Goal: Task Accomplishment & Management: Manage account settings

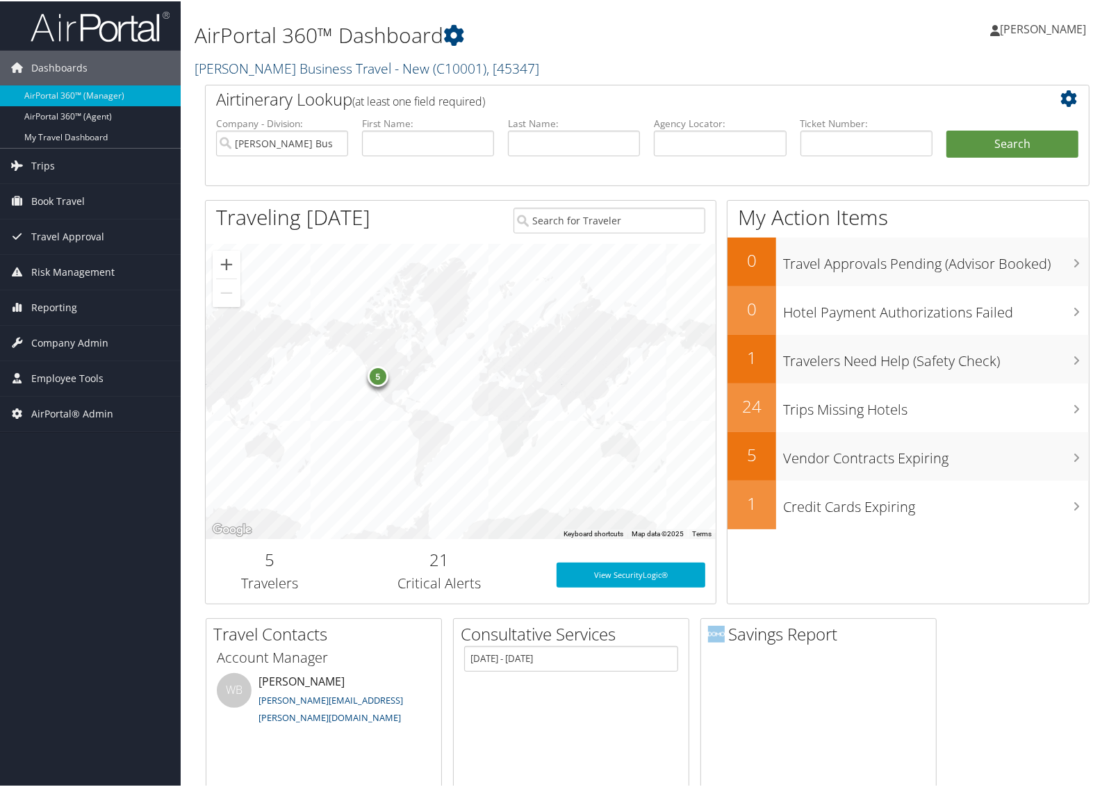
click at [238, 61] on link "Christopherson Business Travel - New ( C10001 ) , [ 45347 ]" at bounding box center [367, 67] width 345 height 19
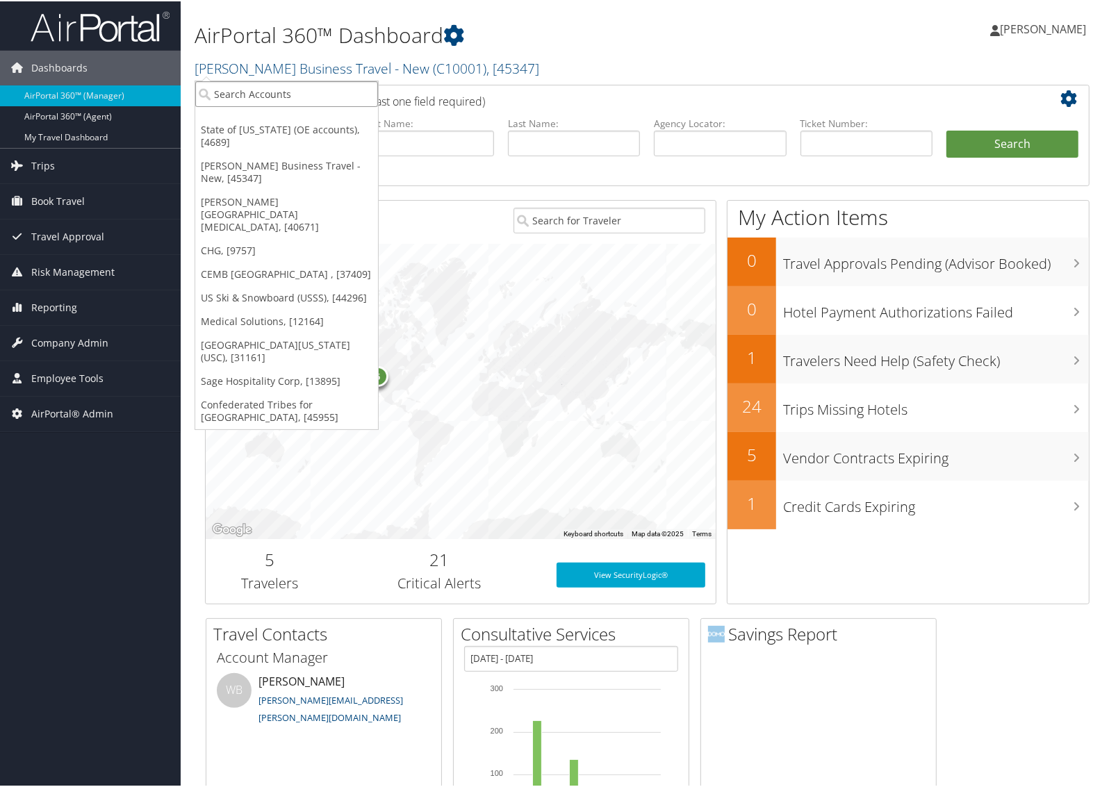
click at [268, 98] on input "search" at bounding box center [286, 93] width 183 height 26
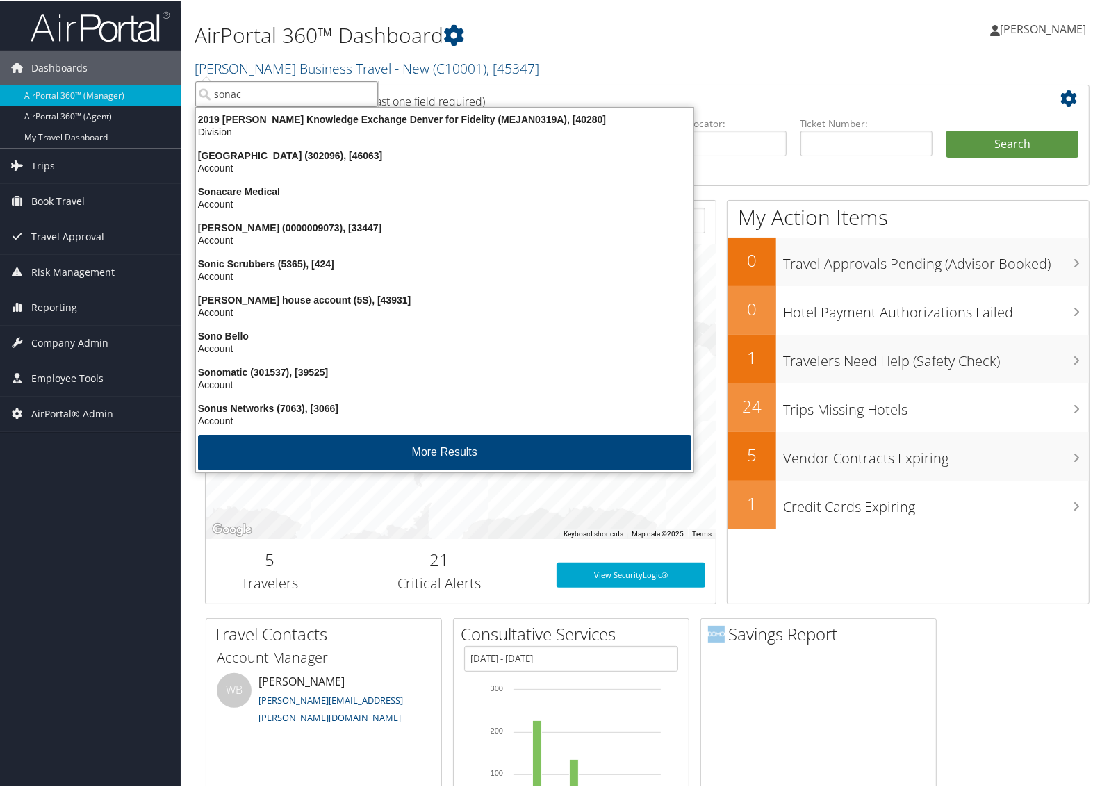
type input "sonaca"
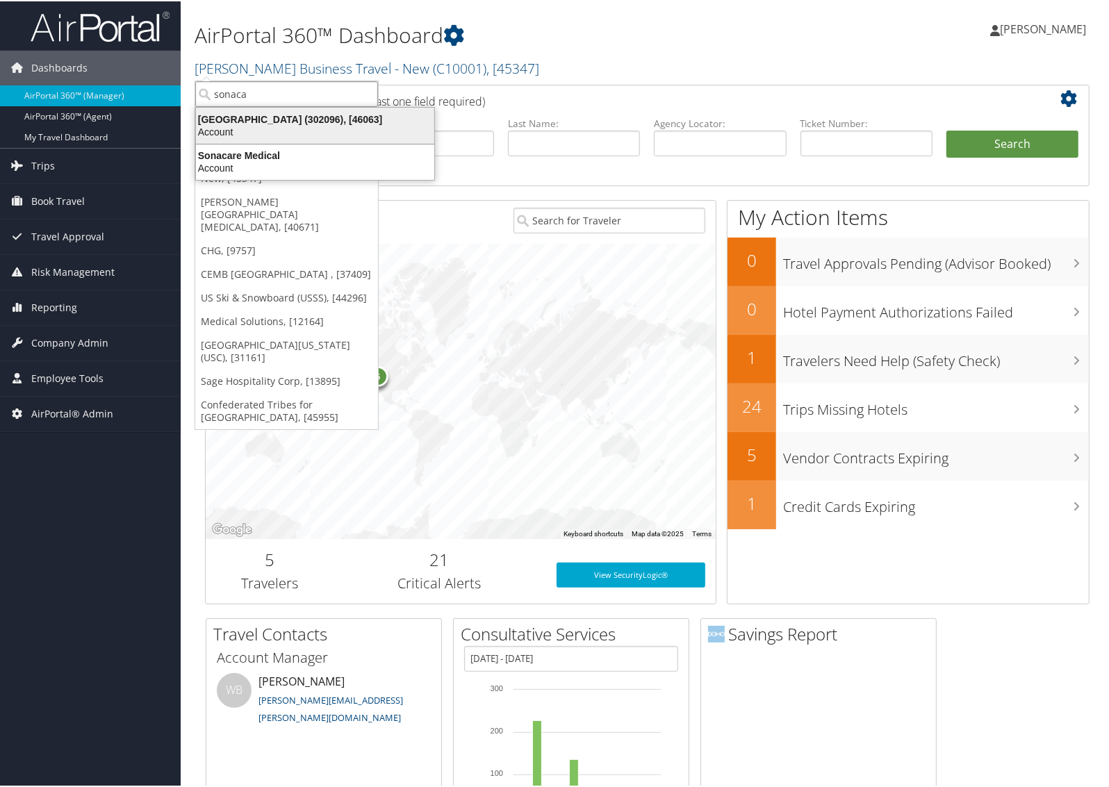
click at [262, 117] on div "Sonaca North America (302096), [46063]" at bounding box center [315, 118] width 255 height 13
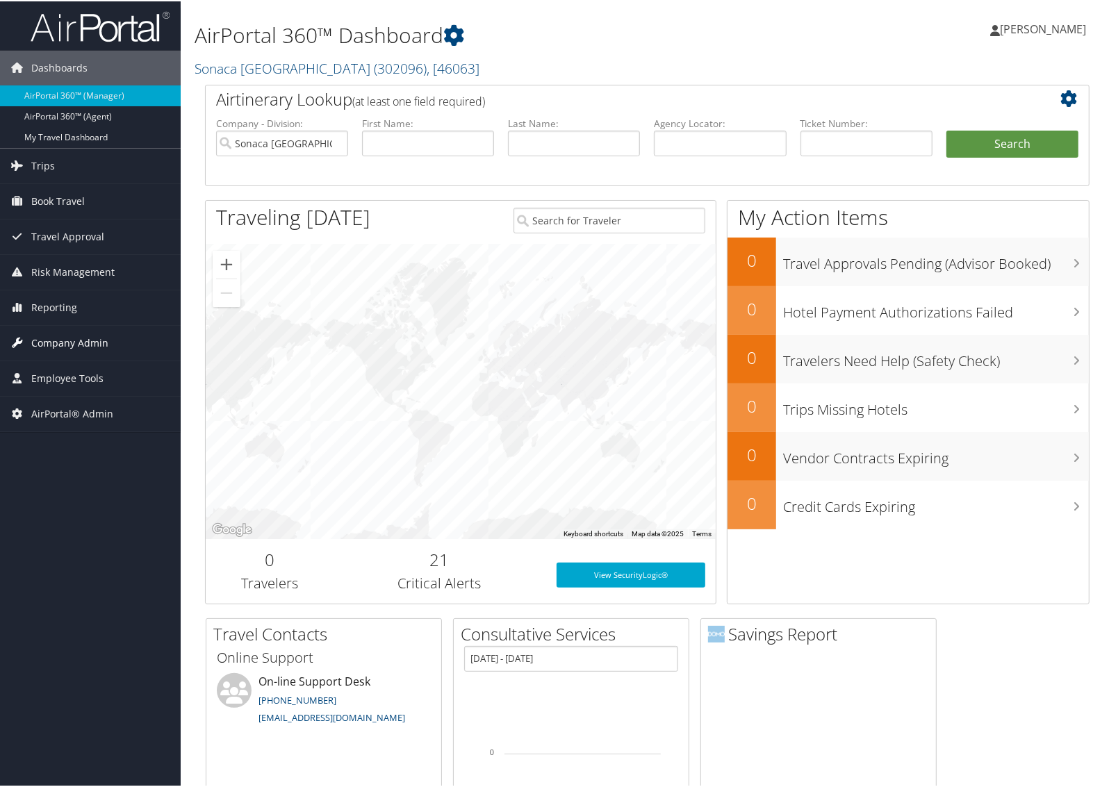
click at [108, 345] on link "Company Admin" at bounding box center [90, 342] width 181 height 35
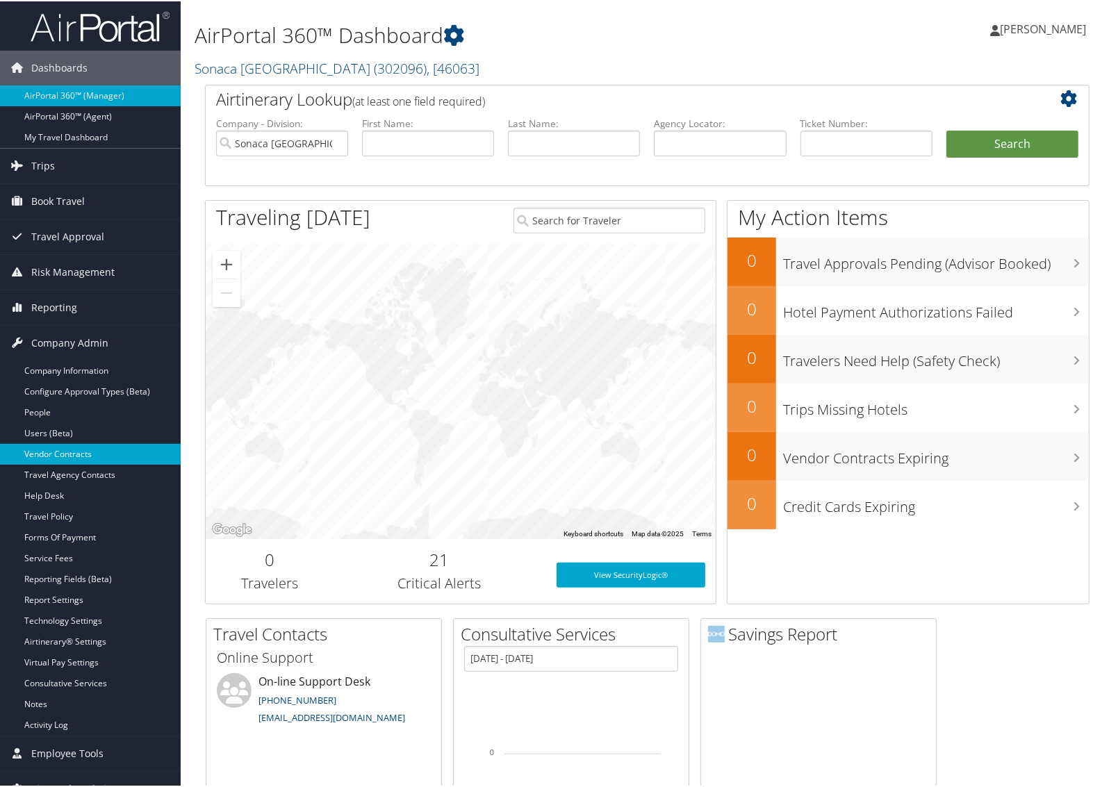
click at [70, 450] on link "Vendor Contracts" at bounding box center [90, 453] width 181 height 21
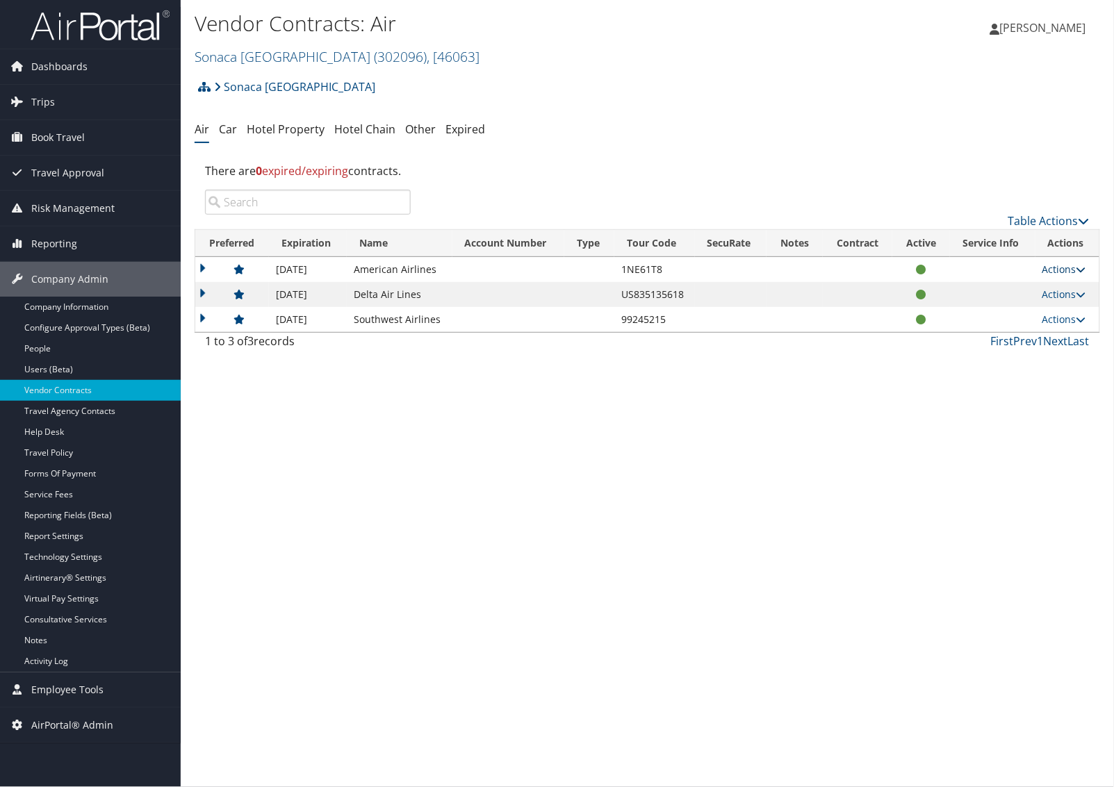
click at [1055, 273] on link "Actions" at bounding box center [1064, 269] width 44 height 13
click at [1034, 310] on link "Edit Contract" at bounding box center [1035, 314] width 92 height 24
select select "[object Object]"
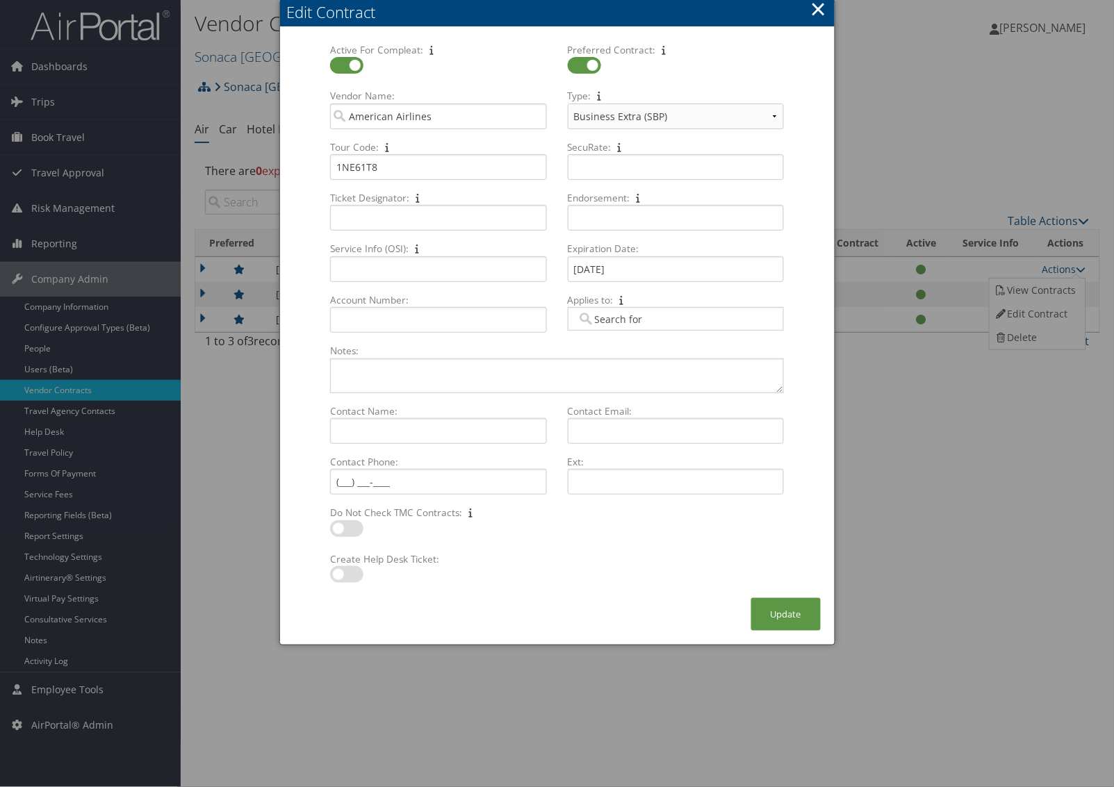
click at [816, 13] on button "×" at bounding box center [818, 9] width 16 height 28
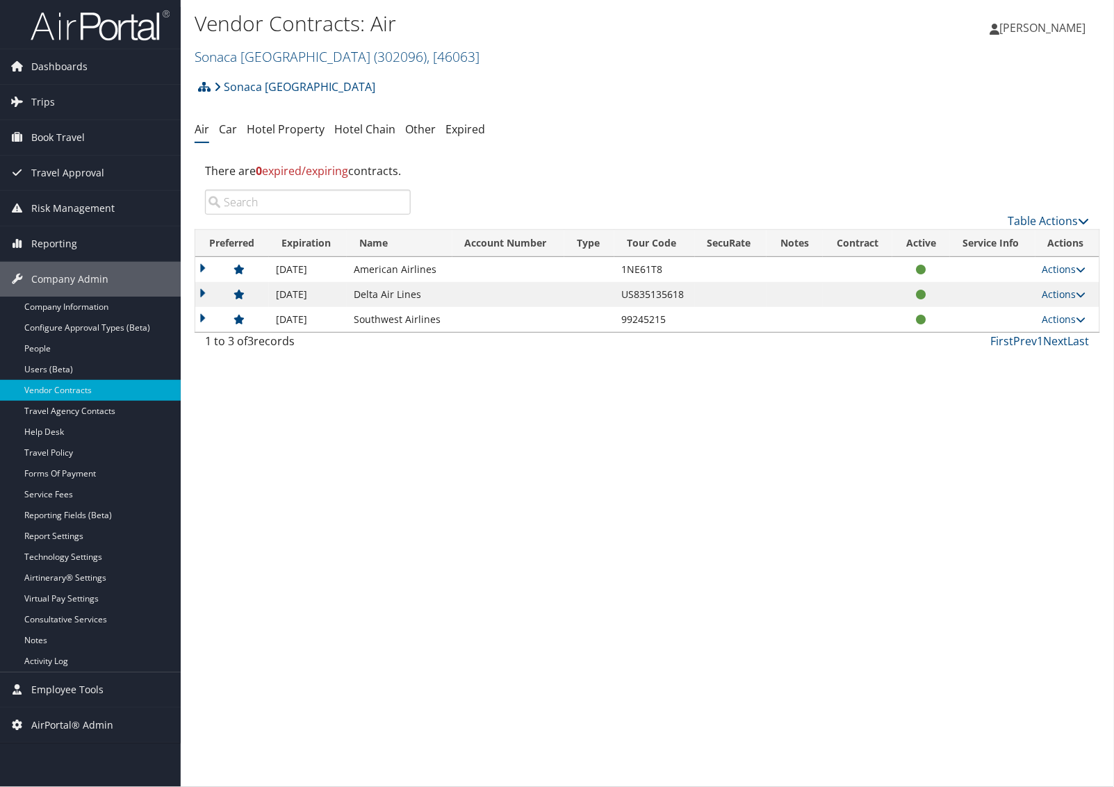
click at [641, 271] on td "1NE61T8" at bounding box center [654, 269] width 80 height 25
copy td "1NE61T8"
click at [258, 51] on link "Sonaca North America ( 302096 ) , [ 46063 ]" at bounding box center [337, 56] width 285 height 19
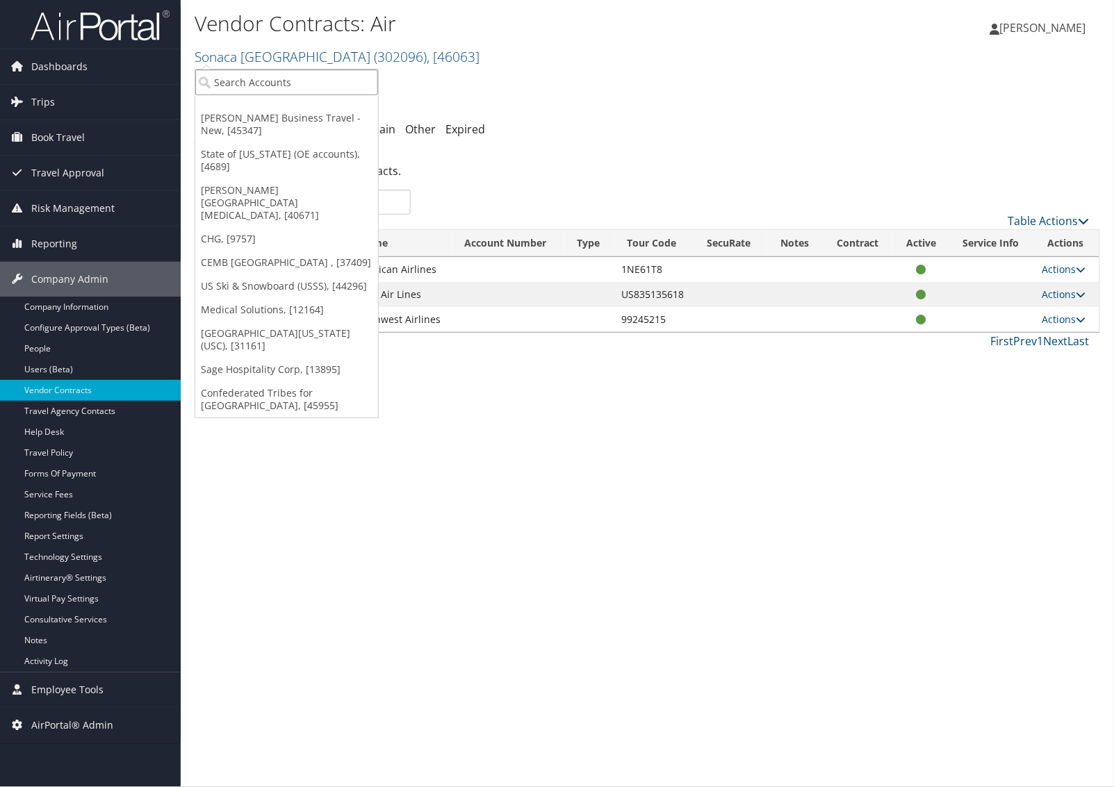
click at [247, 81] on input "search" at bounding box center [286, 82] width 183 height 26
paste input "STATEOFUTI"
type input "STATEOFUTI"
click at [256, 118] on div "Account" at bounding box center [359, 120] width 343 height 13
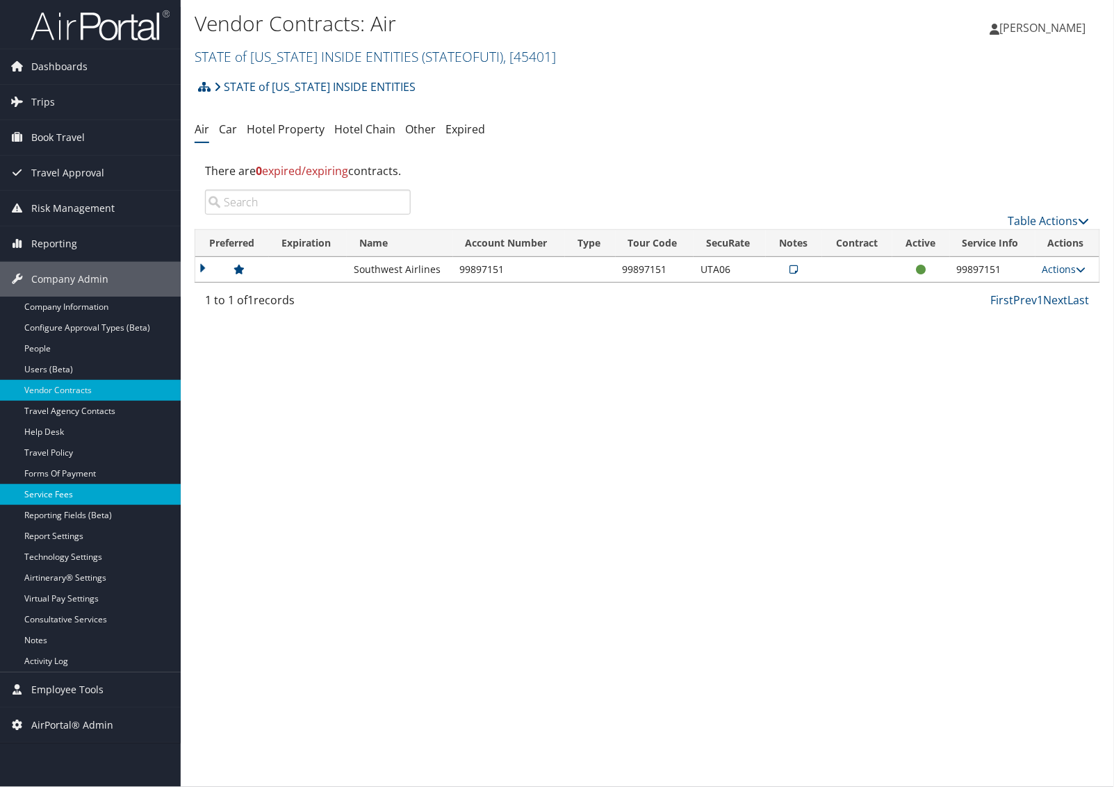
click at [78, 486] on link "Service Fees" at bounding box center [90, 494] width 181 height 21
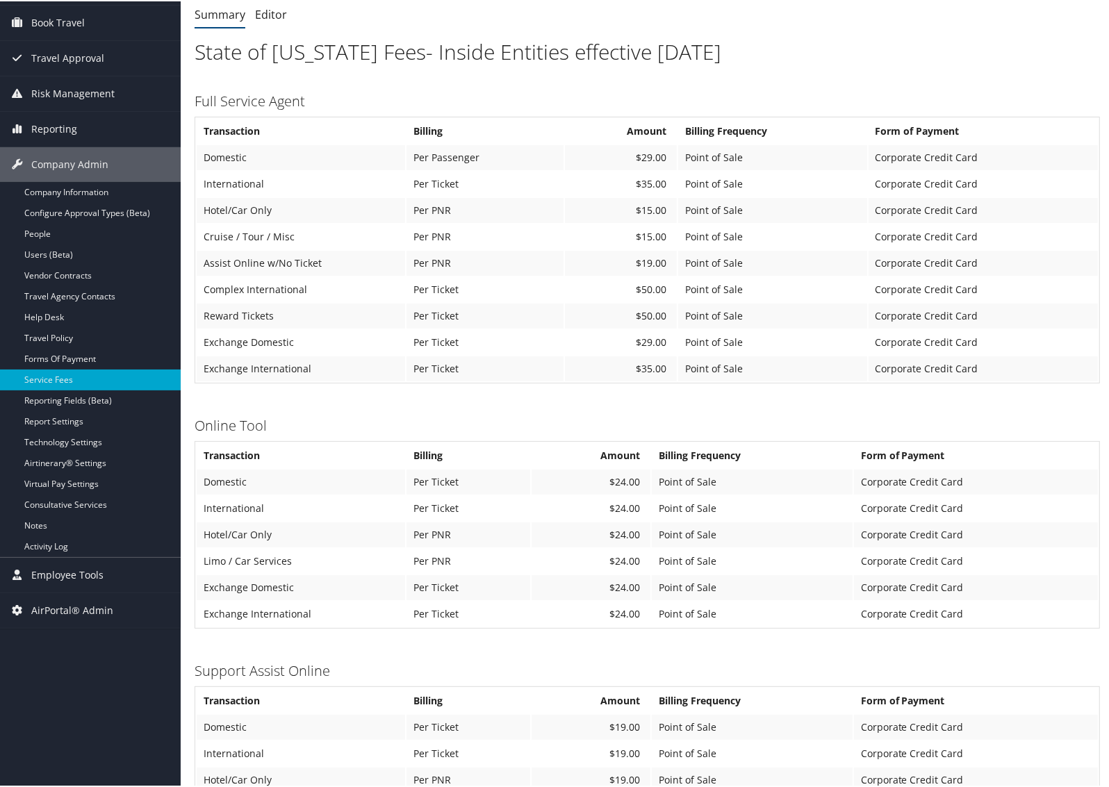
scroll to position [115, 0]
click at [77, 45] on span "Travel Approval" at bounding box center [67, 57] width 73 height 35
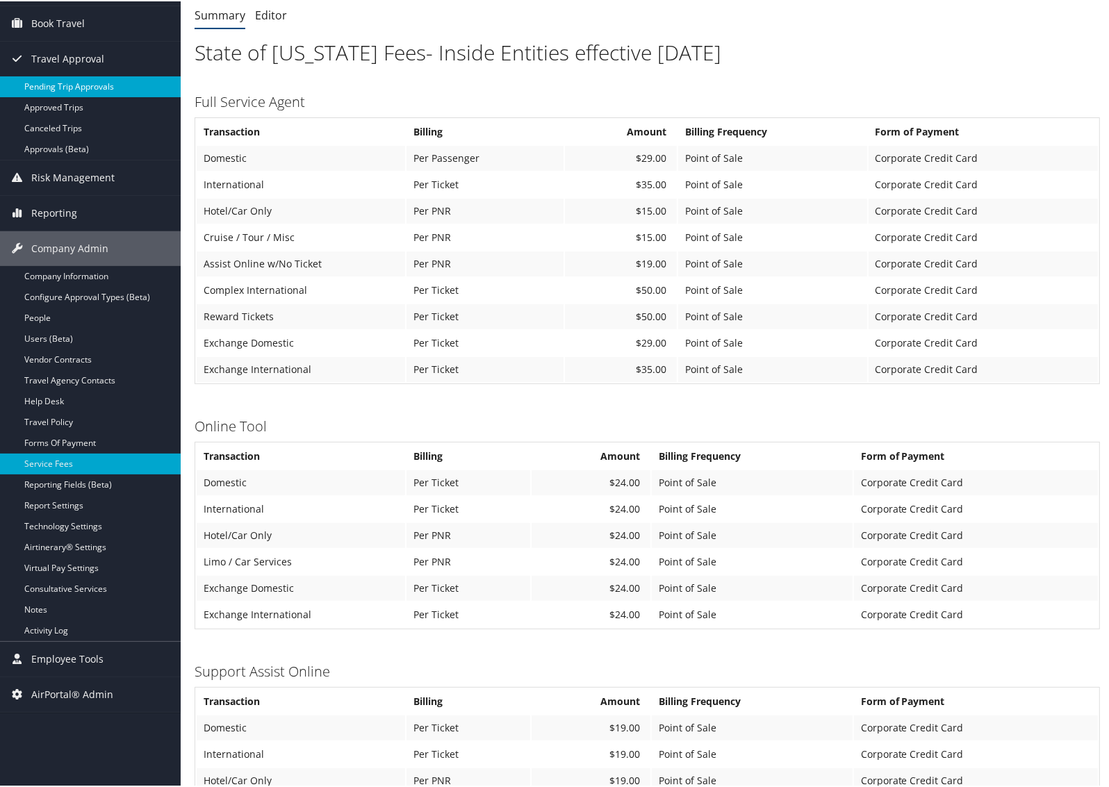
click at [72, 81] on link "Pending Trip Approvals" at bounding box center [90, 85] width 181 height 21
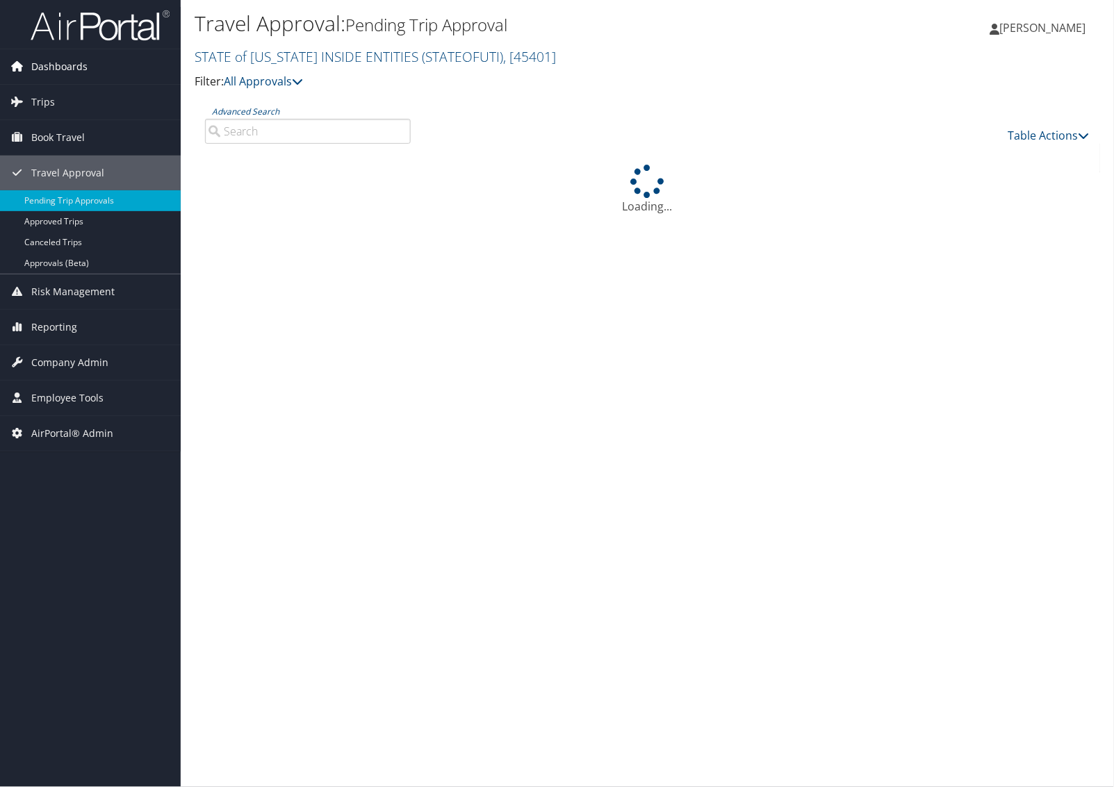
click at [90, 56] on link "Dashboards" at bounding box center [90, 66] width 181 height 35
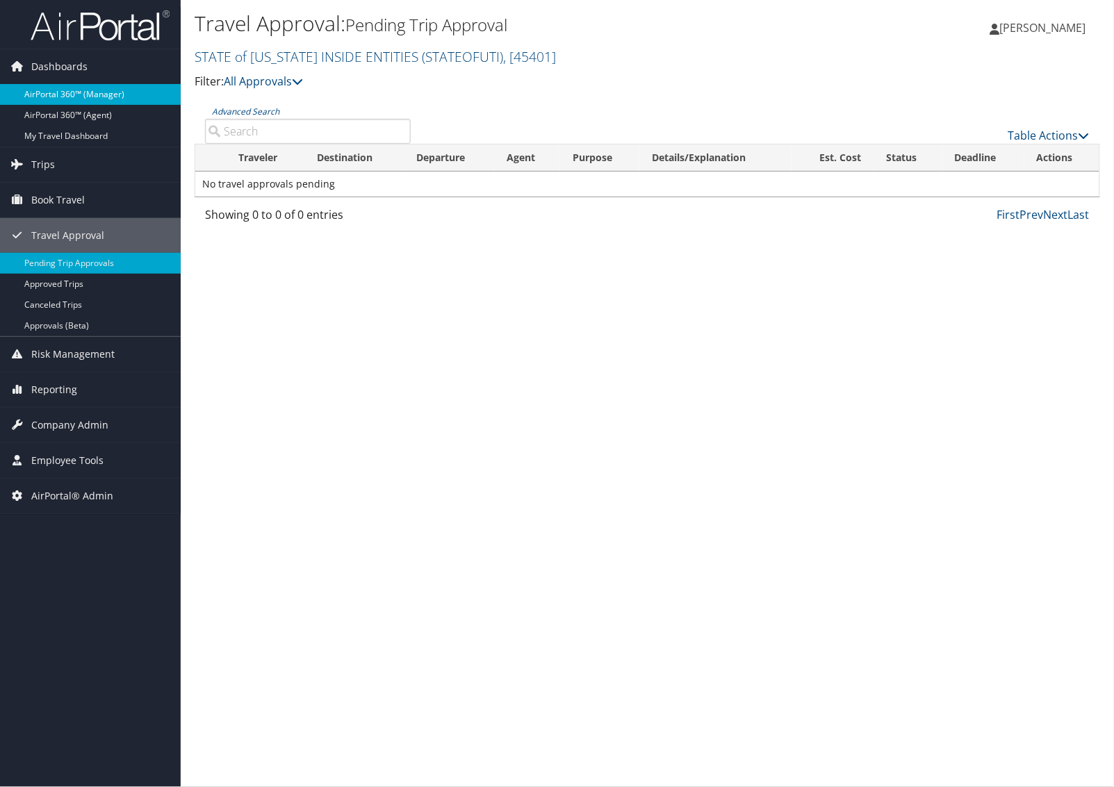
click at [73, 88] on link "AirPortal 360™ (Manager)" at bounding box center [90, 94] width 181 height 21
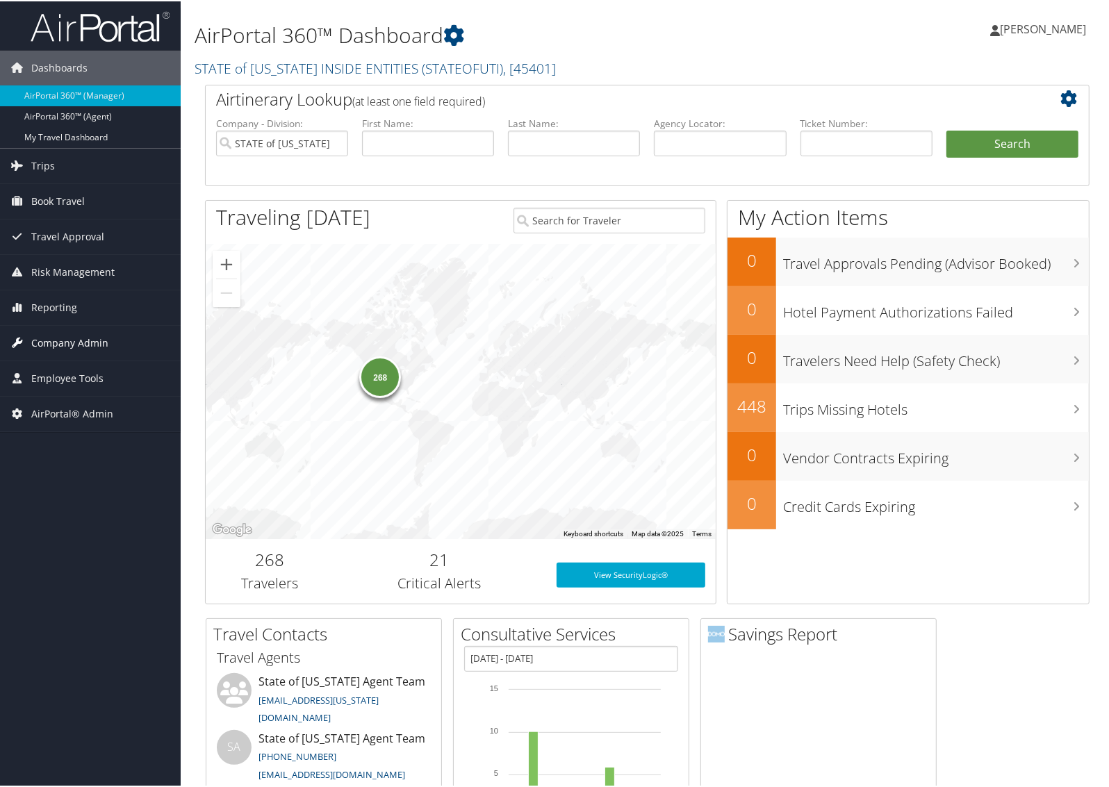
click at [82, 348] on span "Company Admin" at bounding box center [69, 342] width 77 height 35
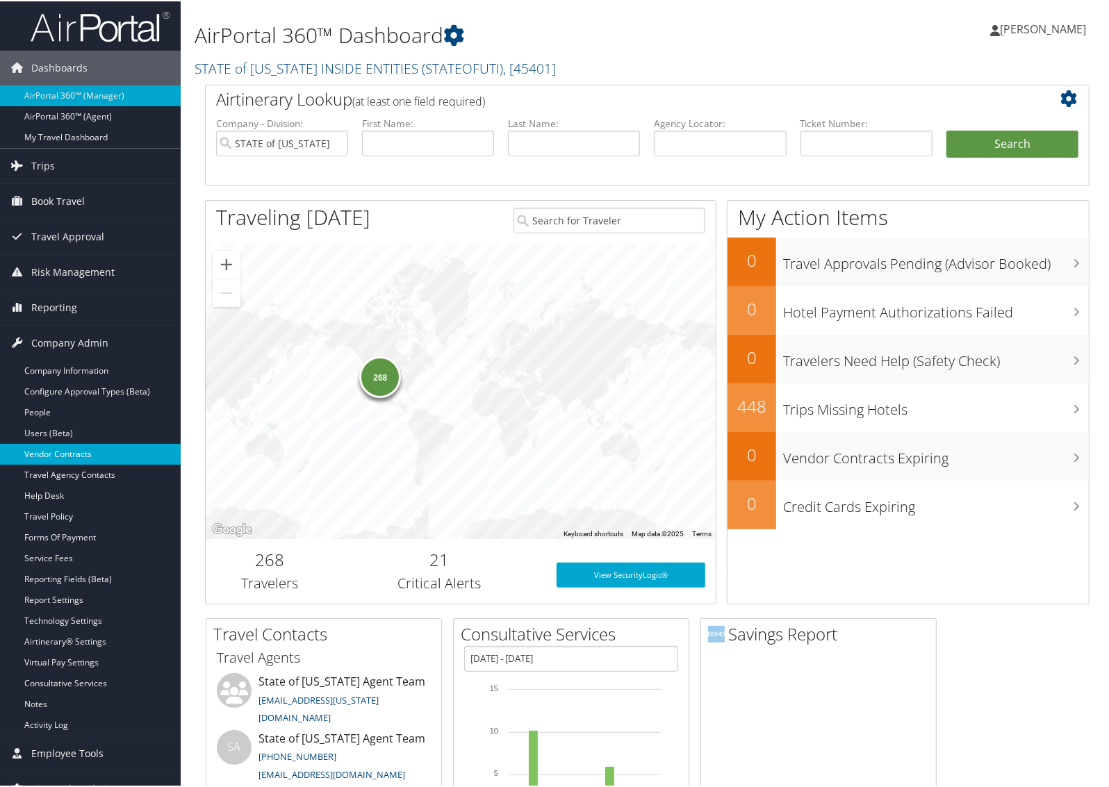
click at [74, 452] on link "Vendor Contracts" at bounding box center [90, 453] width 181 height 21
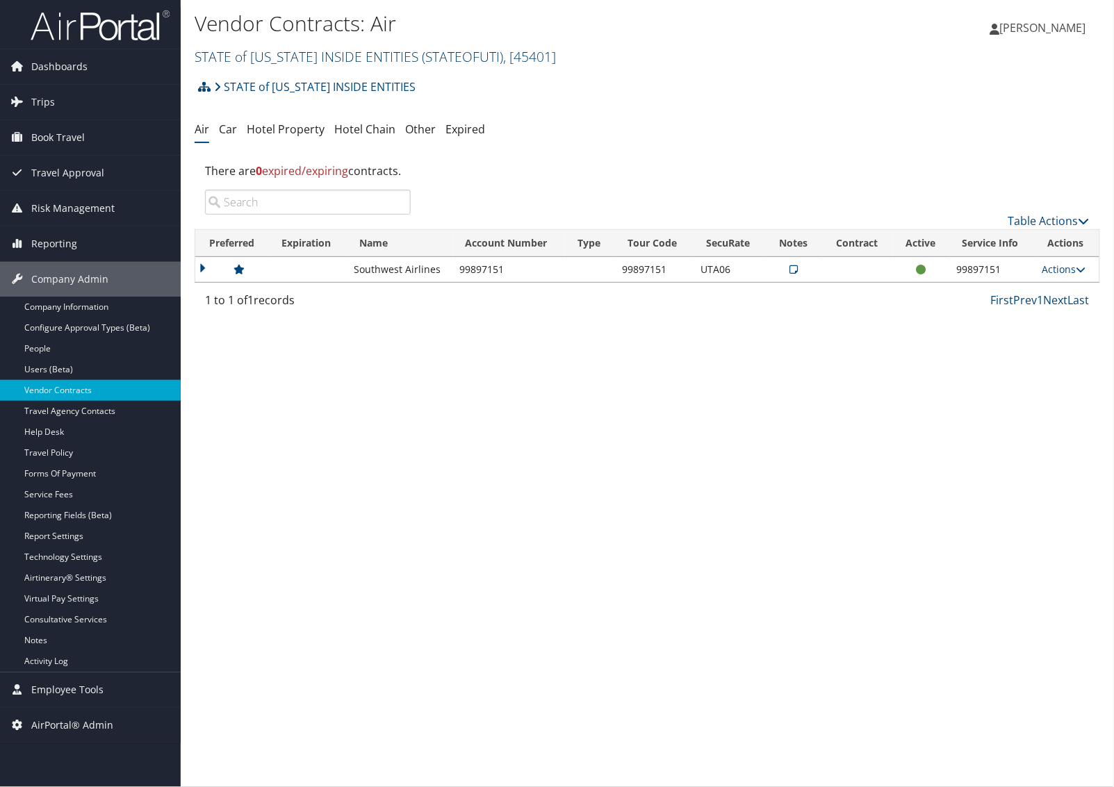
click at [274, 58] on link "STATE of UTAH INSIDE ENTITIES ( STATEOFUTI ) , [ 45401 ]" at bounding box center [375, 56] width 361 height 19
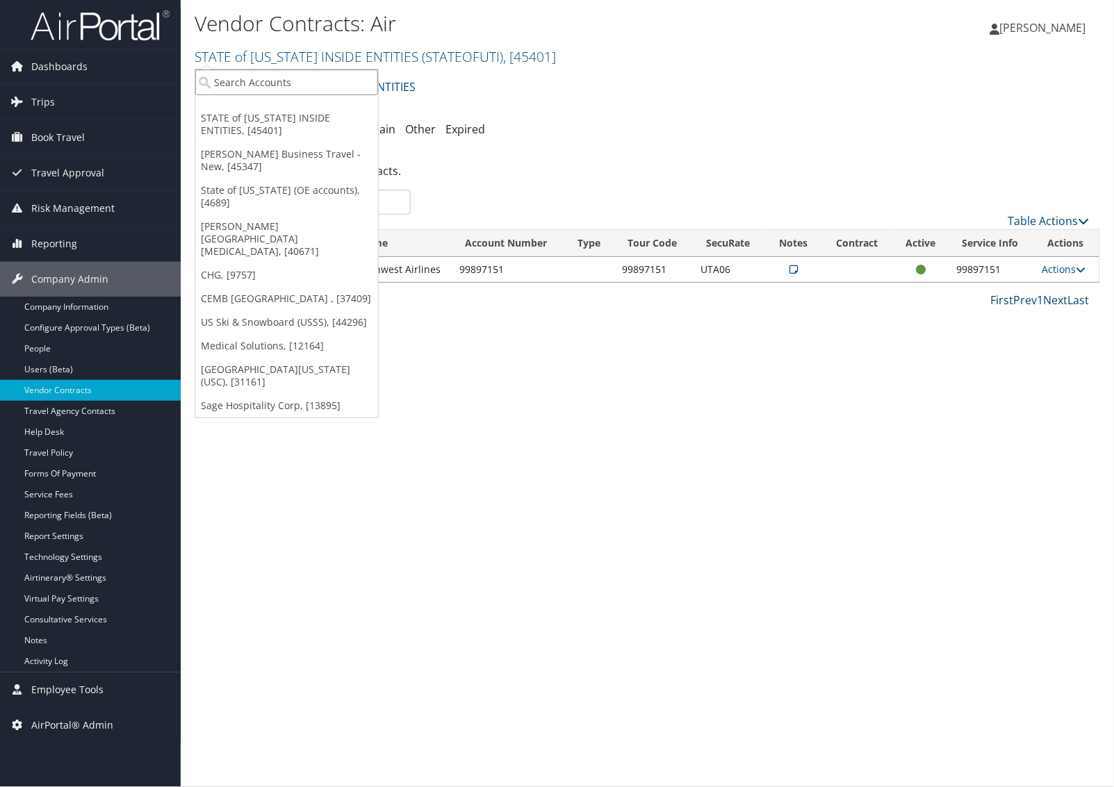
click at [264, 87] on input "search" at bounding box center [286, 82] width 183 height 26
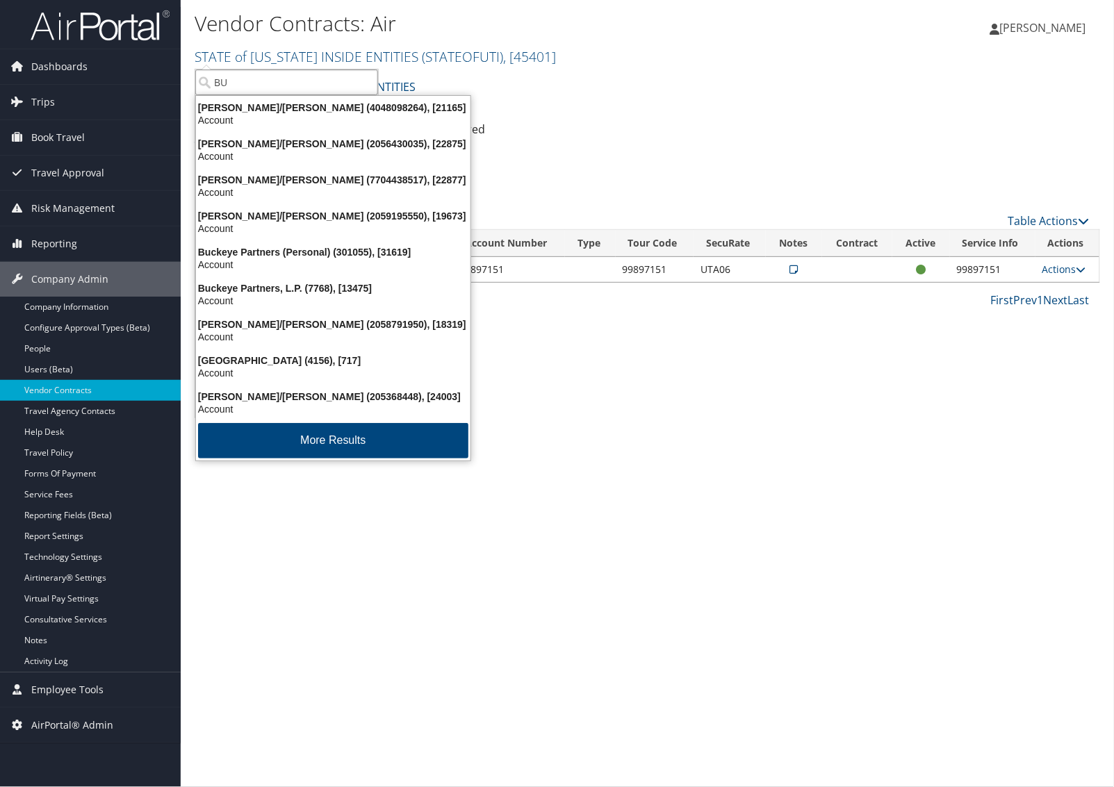
type input "B"
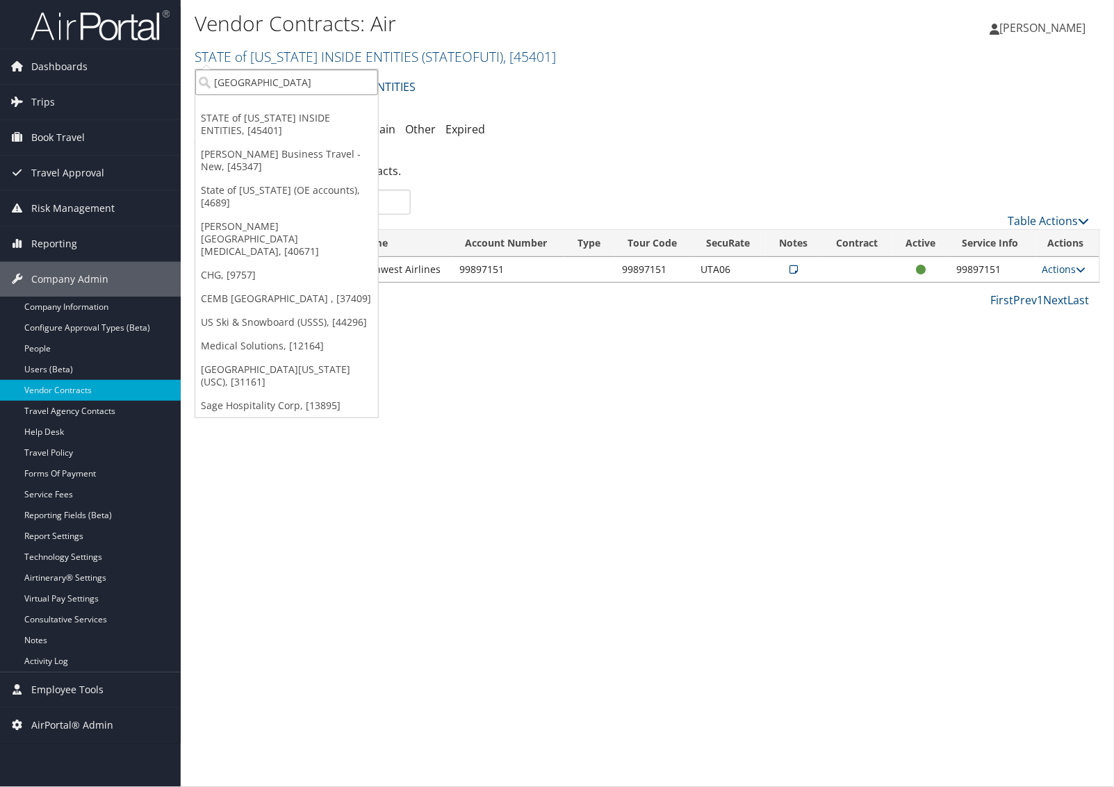
type input "boston u"
click at [317, 105] on div "TBC - Boston University (BU) (301946), [26759]" at bounding box center [334, 107] width 292 height 13
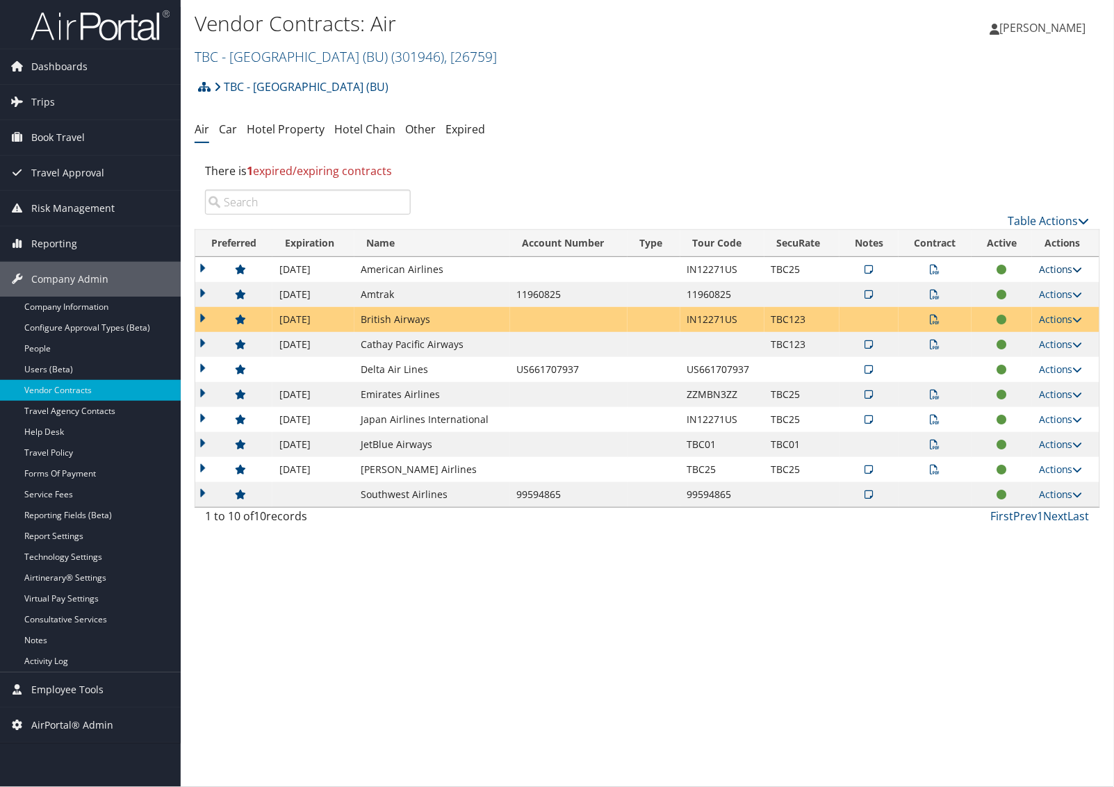
click at [1051, 271] on link "Actions" at bounding box center [1061, 269] width 44 height 13
click at [1029, 335] on link "Edit Contract" at bounding box center [1033, 338] width 92 height 24
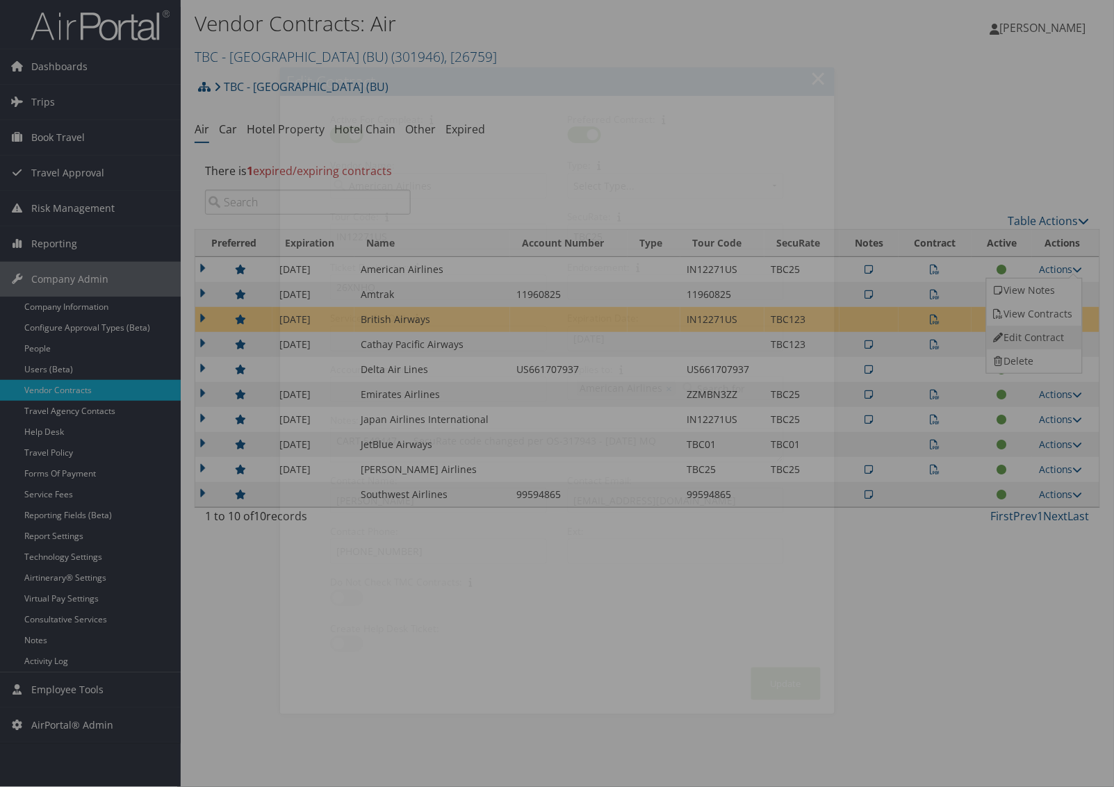
select select "[object Object]"
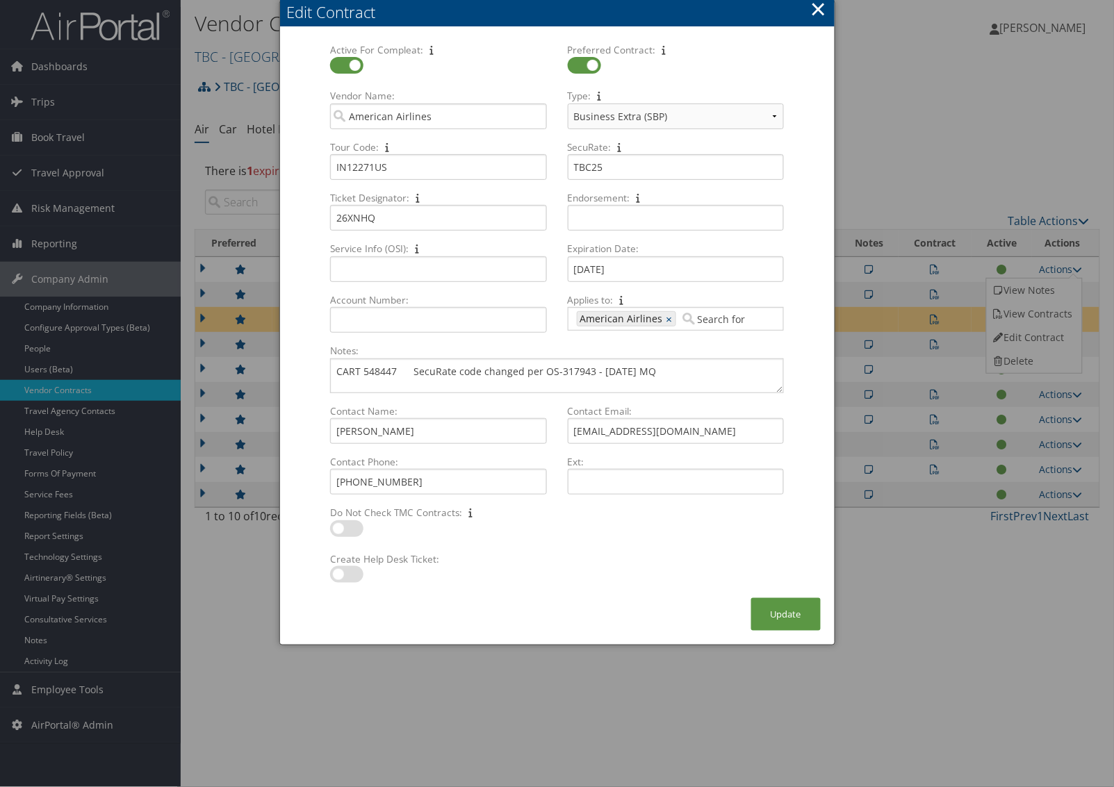
click at [814, 10] on button "×" at bounding box center [818, 9] width 16 height 28
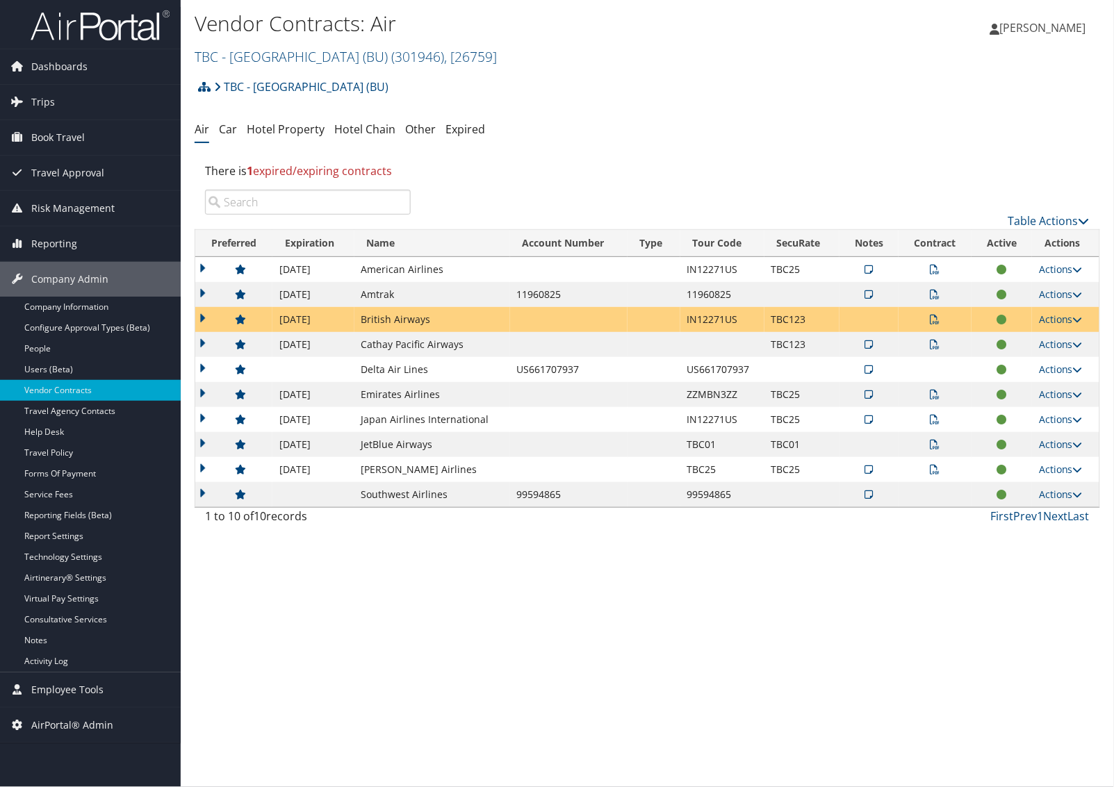
click at [453, 420] on td "Japan Airlines International" at bounding box center [432, 419] width 156 height 25
click at [869, 422] on icon at bounding box center [869, 420] width 8 height 10
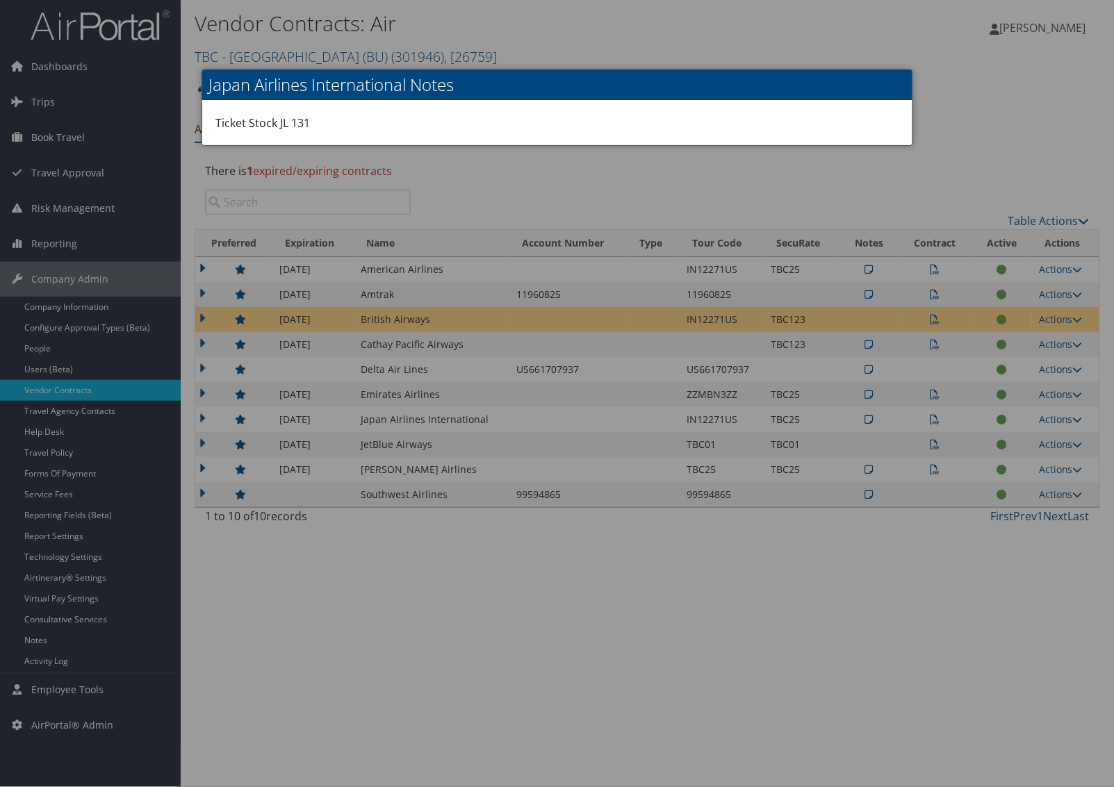
click at [933, 421] on div at bounding box center [557, 393] width 1114 height 787
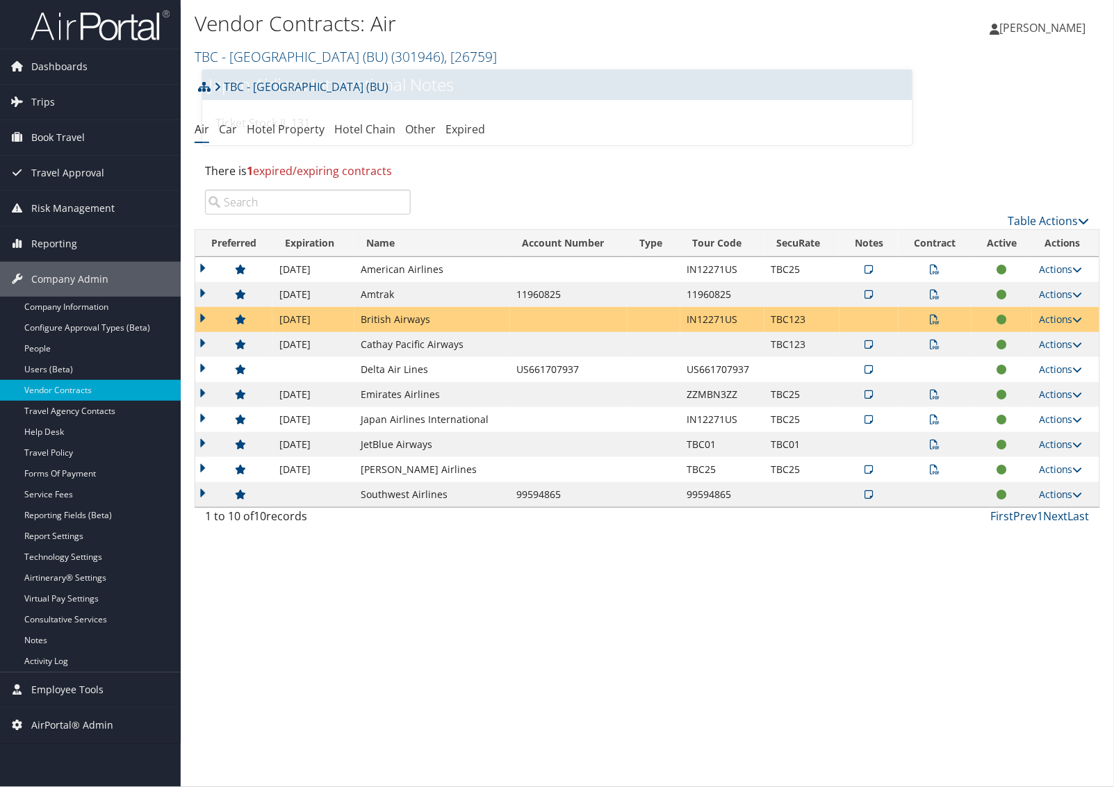
click at [933, 421] on icon at bounding box center [935, 420] width 10 height 10
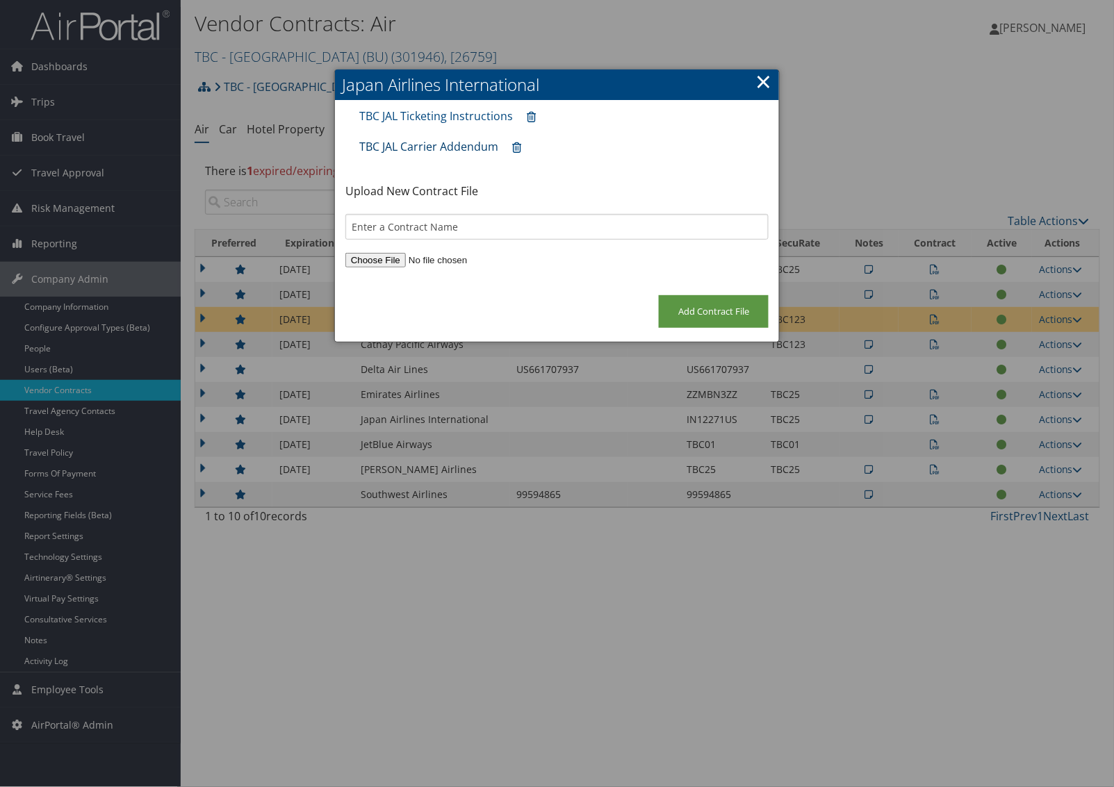
click at [463, 144] on link "TBC JAL Carrier Addendum" at bounding box center [428, 146] width 139 height 15
click at [397, 115] on link "TBC JAL Ticketing Instructions" at bounding box center [436, 115] width 154 height 15
click at [758, 79] on link "×" at bounding box center [763, 81] width 16 height 28
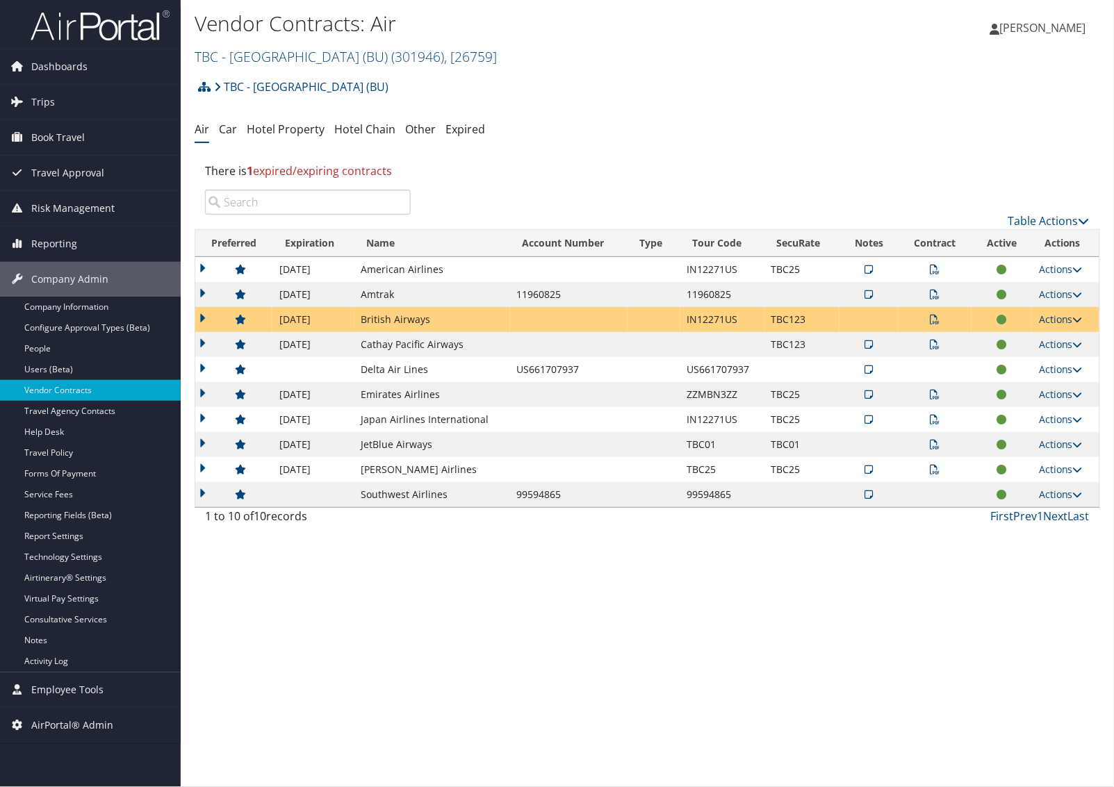
click at [1050, 320] on link "Actions" at bounding box center [1061, 319] width 44 height 13
click at [1040, 355] on link "Edit Contract" at bounding box center [1033, 364] width 92 height 24
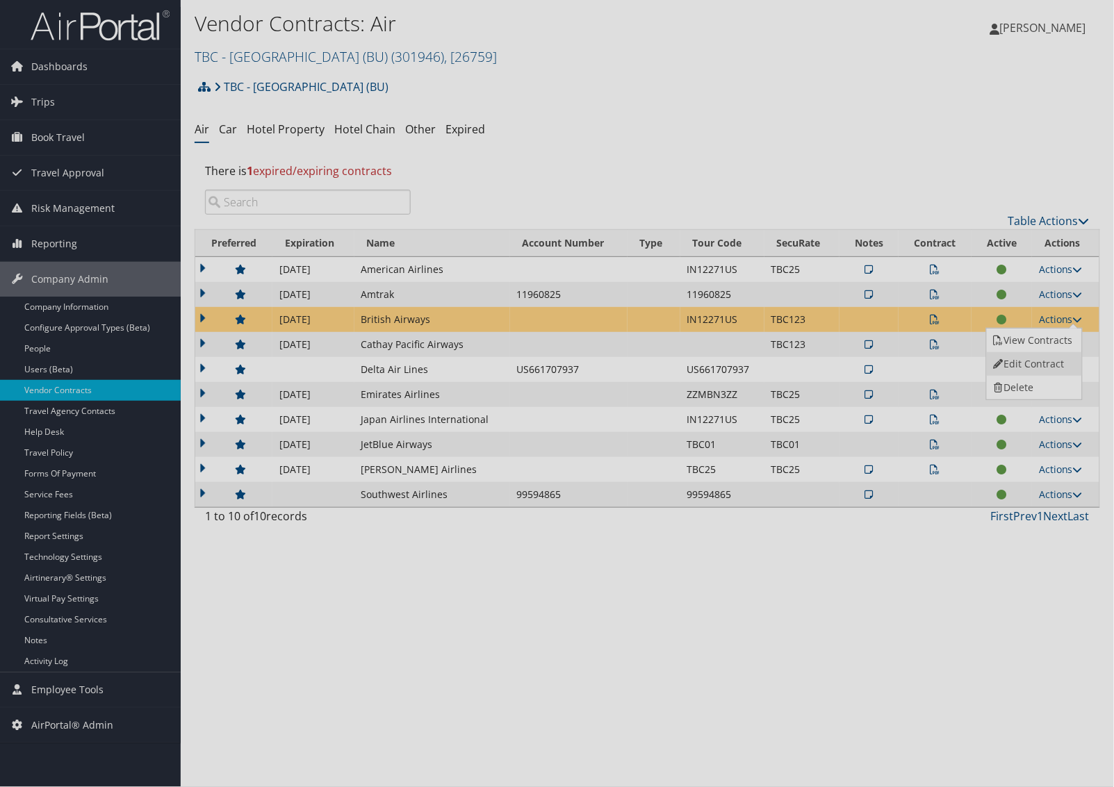
select select "[object Object]"
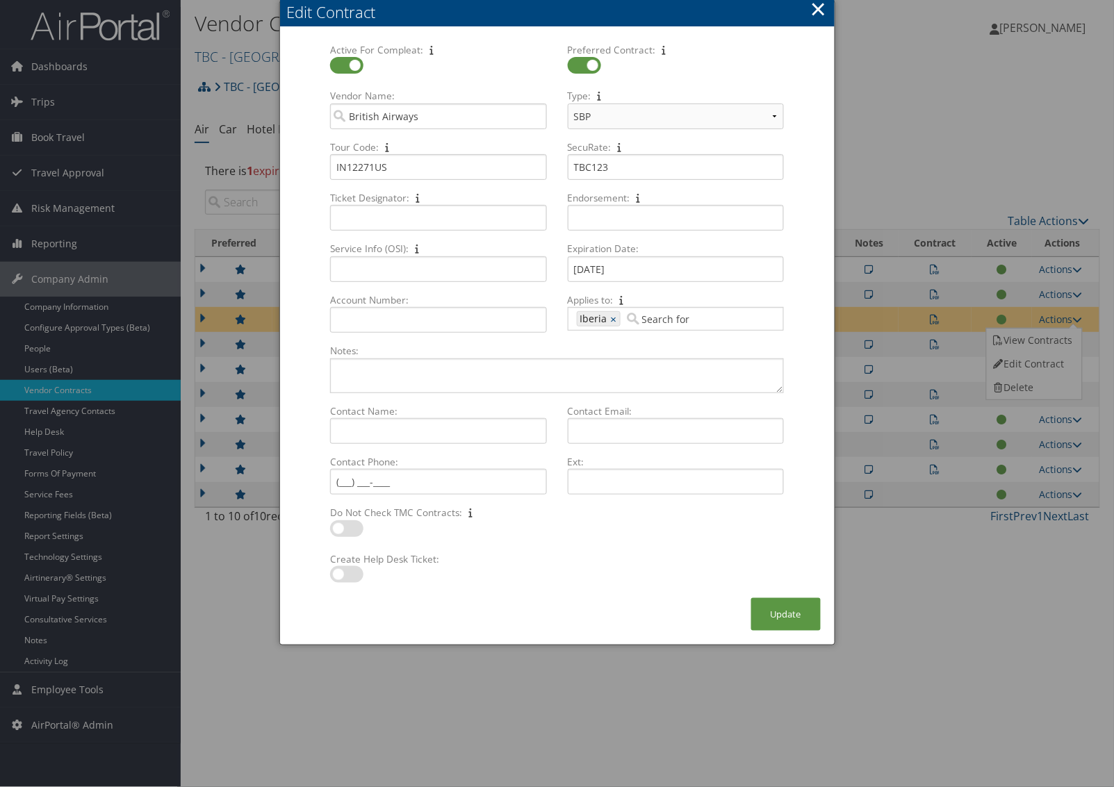
click at [814, 15] on button "×" at bounding box center [818, 9] width 16 height 28
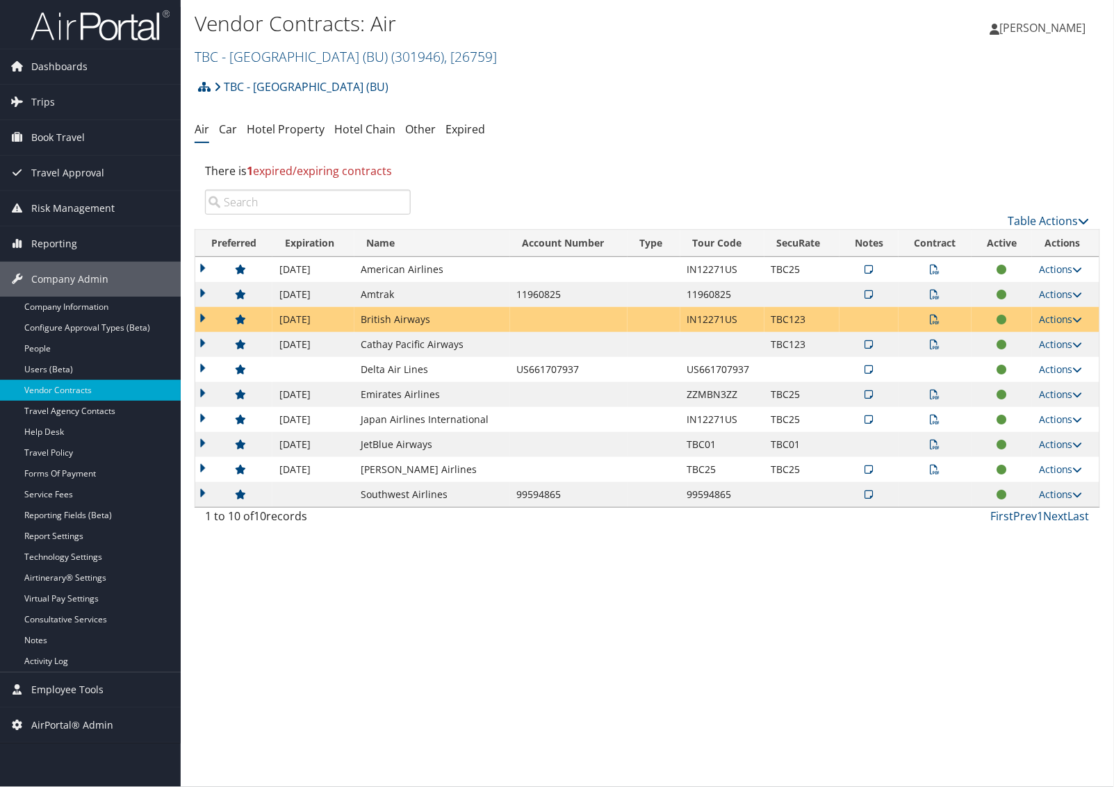
click at [485, 424] on td "Japan Airlines International" at bounding box center [432, 419] width 156 height 25
click at [931, 420] on icon at bounding box center [935, 420] width 10 height 10
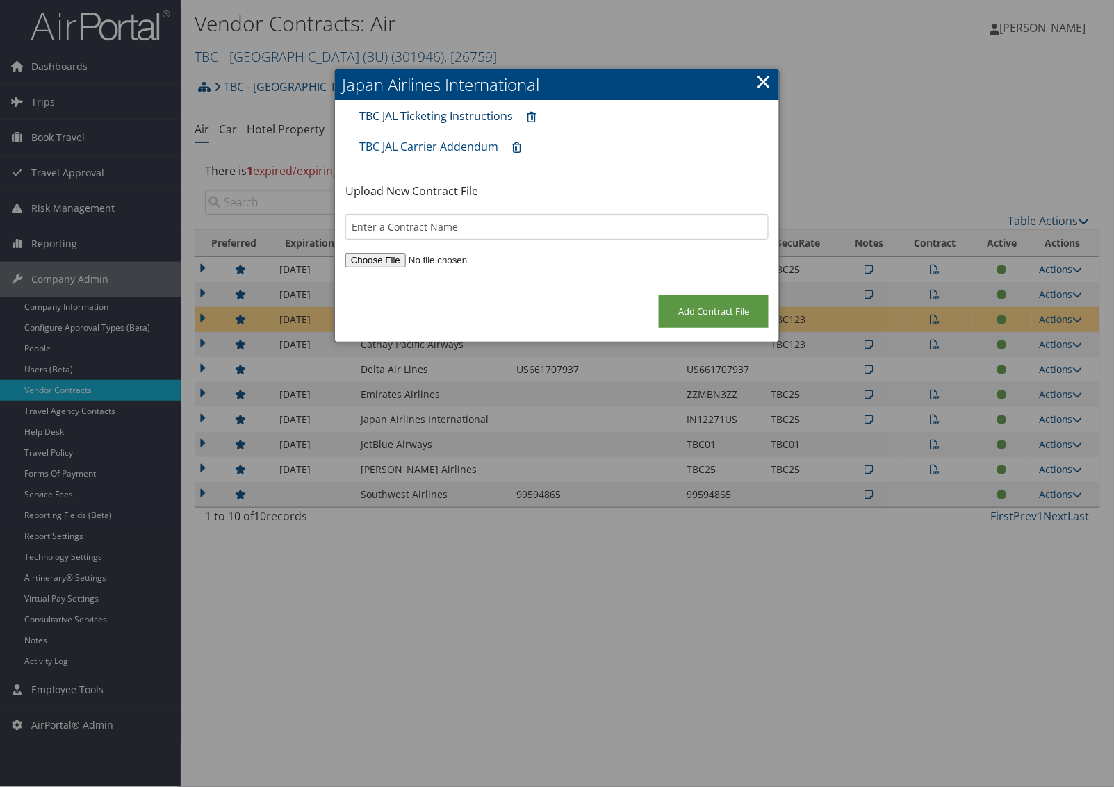
click at [424, 116] on link "TBC JAL Ticketing Instructions" at bounding box center [436, 115] width 154 height 15
click at [755, 83] on link "×" at bounding box center [763, 81] width 16 height 28
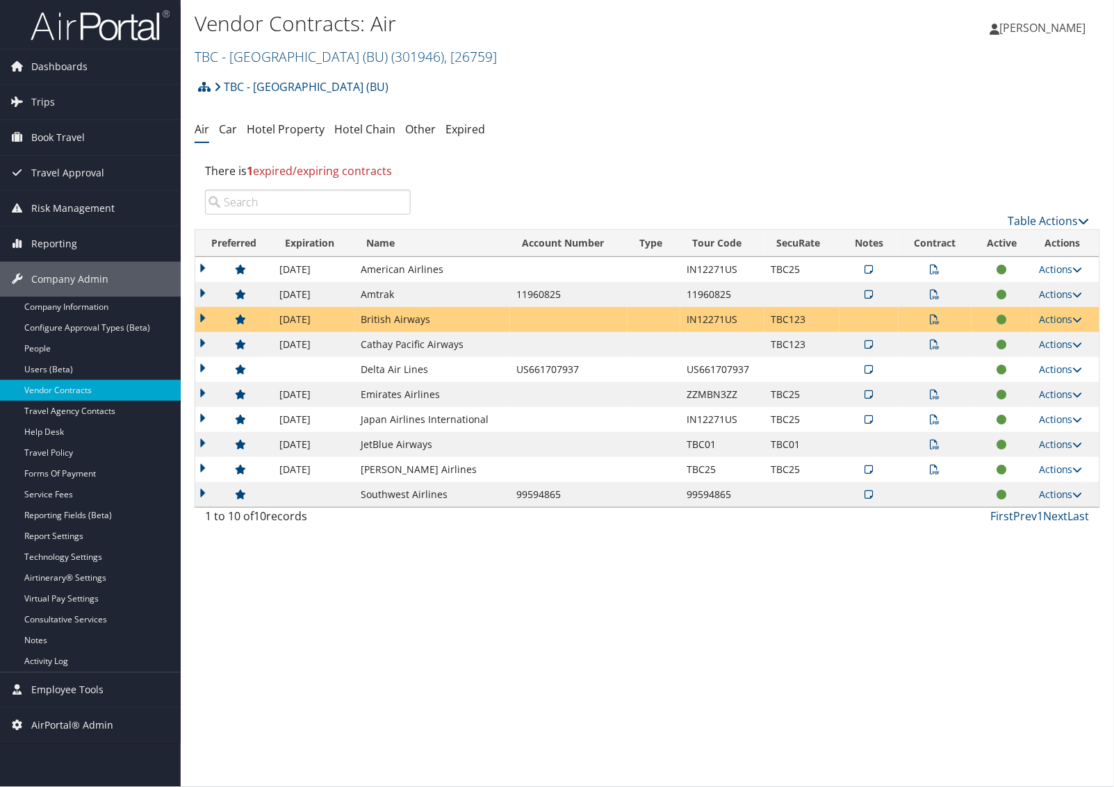
click at [510, 416] on td at bounding box center [568, 419] width 117 height 25
click at [504, 418] on td "Japan Airlines International" at bounding box center [432, 419] width 156 height 25
click at [463, 418] on td "Japan Airlines International" at bounding box center [432, 419] width 156 height 25
click at [796, 591] on div "Vendor Contracts: Air TBC - Boston University (BU) ( 301946 ) , [ 26759 ] TBC -…" at bounding box center [647, 393] width 933 height 787
click at [770, 179] on div "There is 1 expired/expiring contracts" at bounding box center [647, 171] width 905 height 38
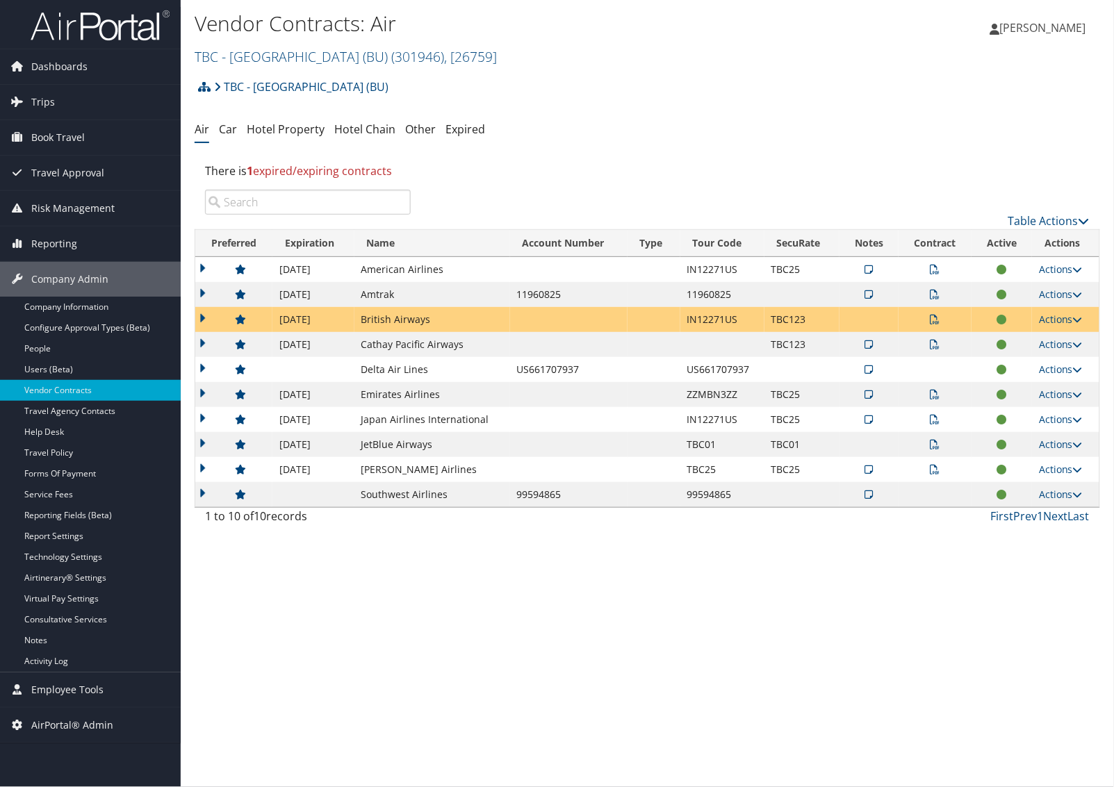
click at [391, 322] on td "British Airways" at bounding box center [432, 319] width 156 height 25
click at [391, 299] on td "Amtrak" at bounding box center [432, 294] width 156 height 25
click at [389, 281] on tbody "10/31/2026 American Airlines IN12271US TBC25 26XNHQ Actions View Notes View Con…" at bounding box center [647, 382] width 904 height 250
click at [388, 268] on td "American Airlines" at bounding box center [432, 269] width 156 height 25
click at [485, 550] on div "Vendor Contracts: Air TBC - Boston University (BU) ( 301946 ) , [ 26759 ] TBC -…" at bounding box center [647, 393] width 933 height 787
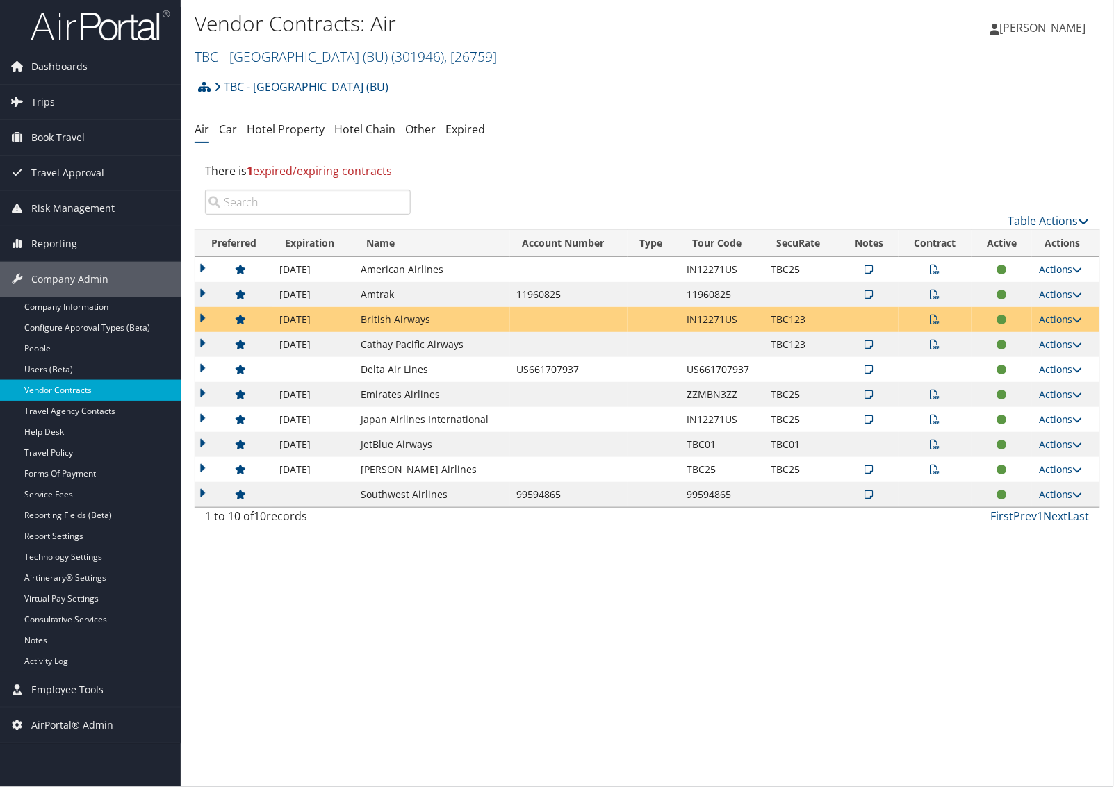
click at [79, 389] on link "Vendor Contracts" at bounding box center [90, 390] width 181 height 21
click at [206, 318] on td at bounding box center [233, 319] width 77 height 25
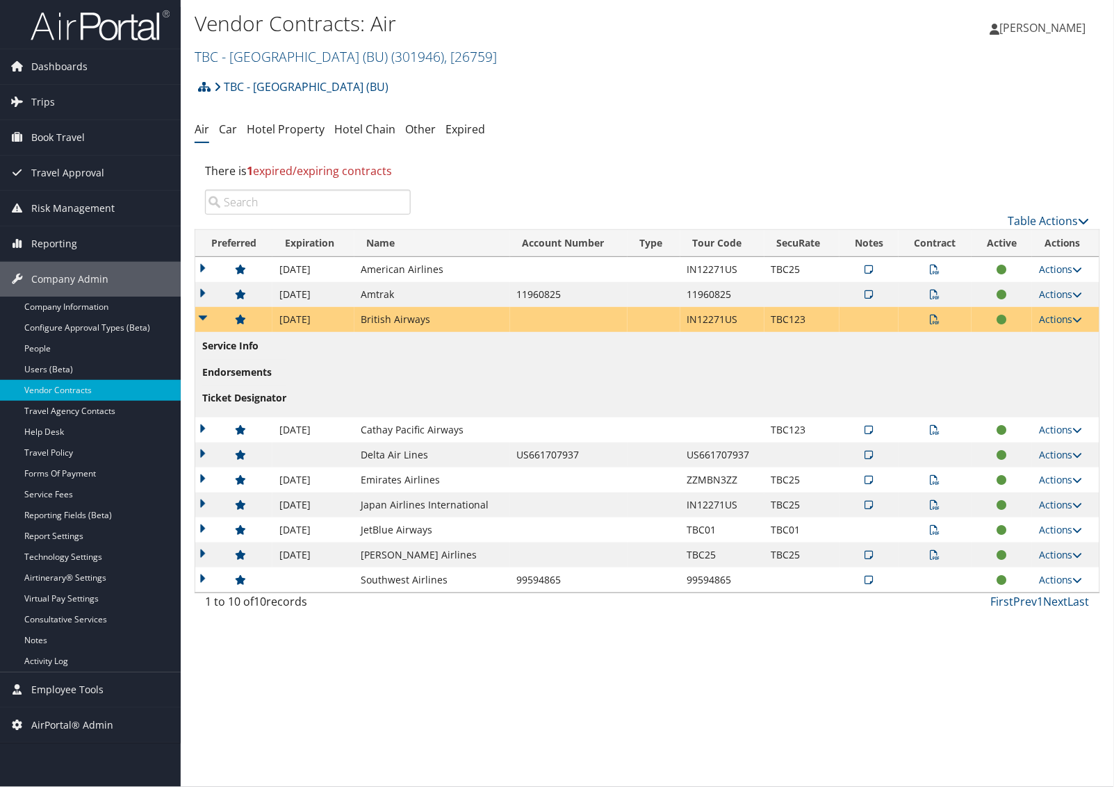
click at [206, 318] on td at bounding box center [233, 319] width 77 height 25
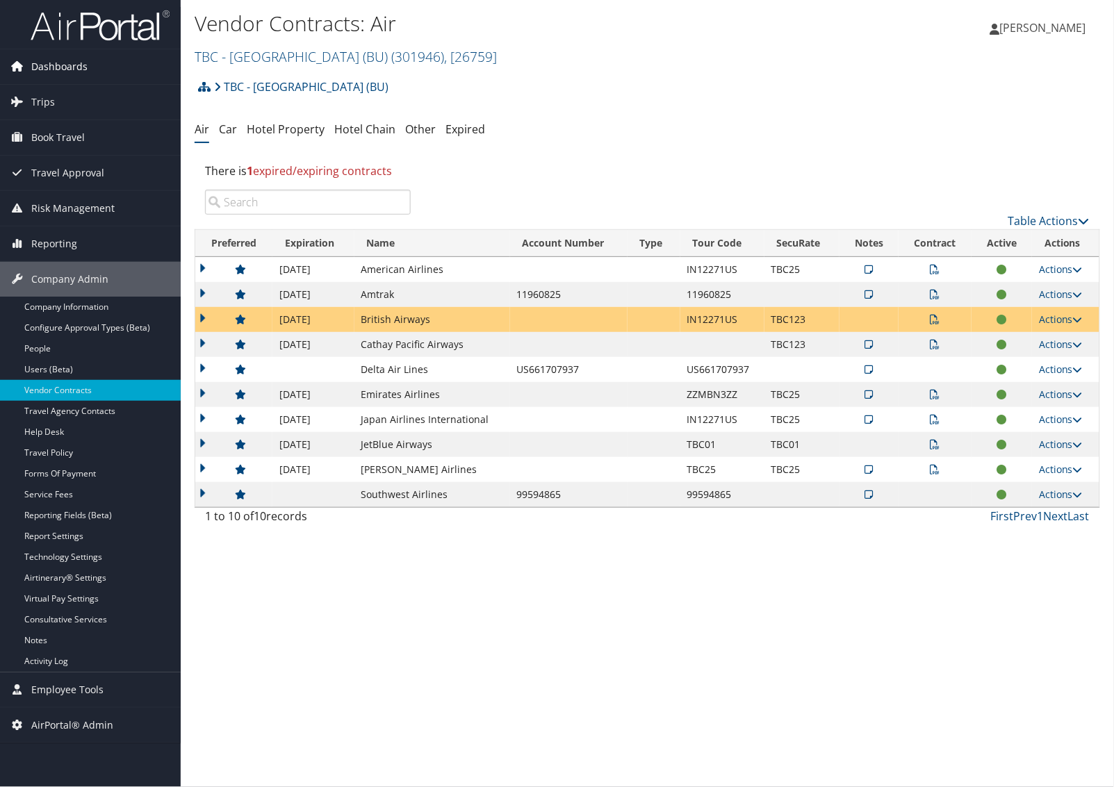
click at [60, 67] on span "Dashboards" at bounding box center [59, 66] width 56 height 35
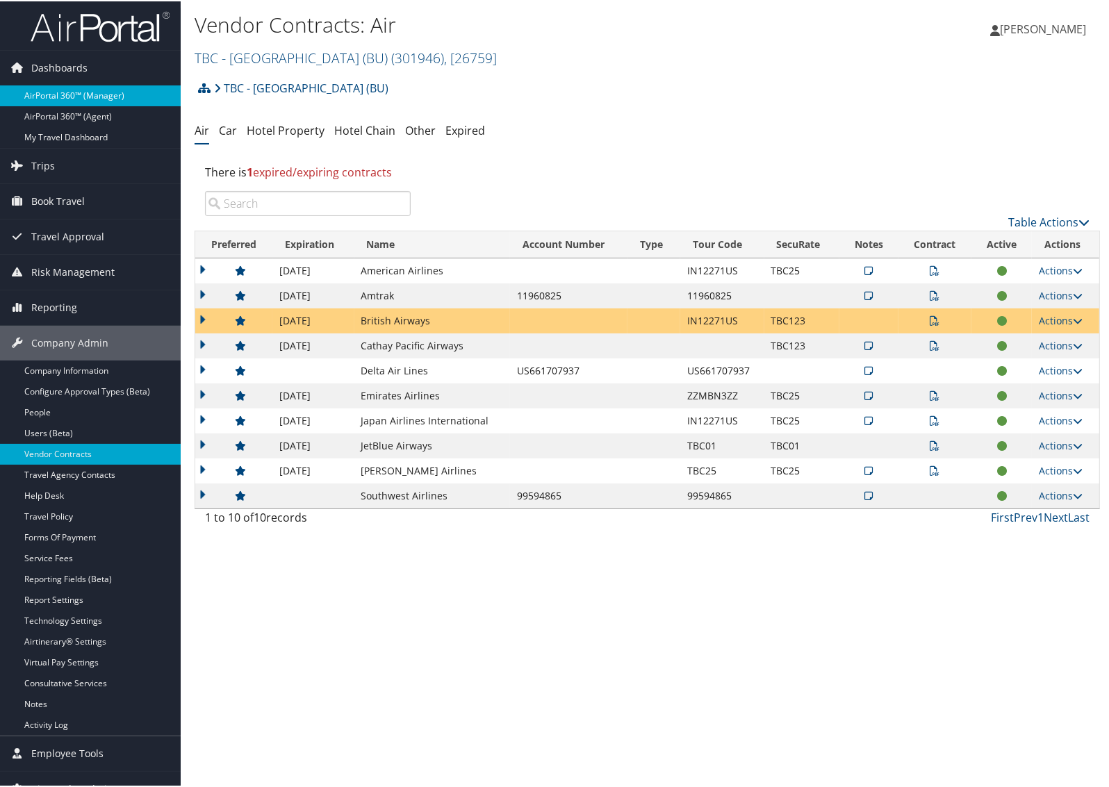
click at [57, 85] on link "AirPortal 360™ (Manager)" at bounding box center [90, 94] width 181 height 21
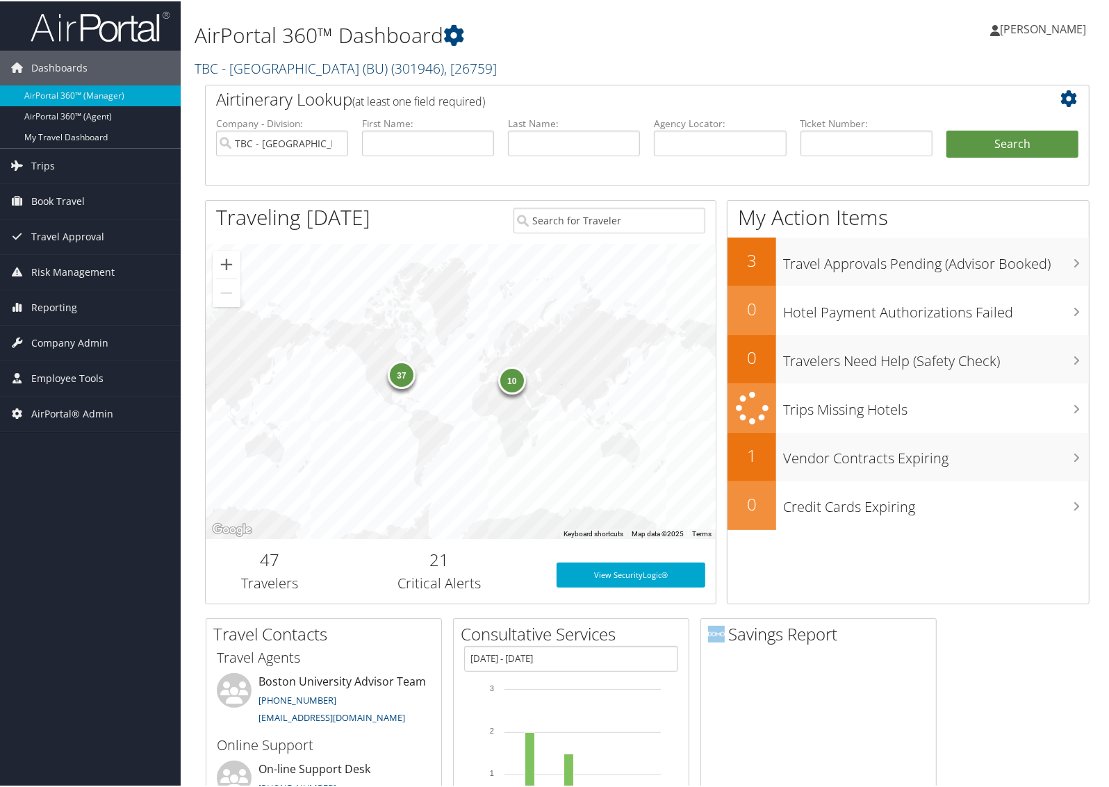
click at [325, 71] on link "TBC - Boston University (BU) ( 301946 ) , [ 26759 ]" at bounding box center [346, 67] width 302 height 19
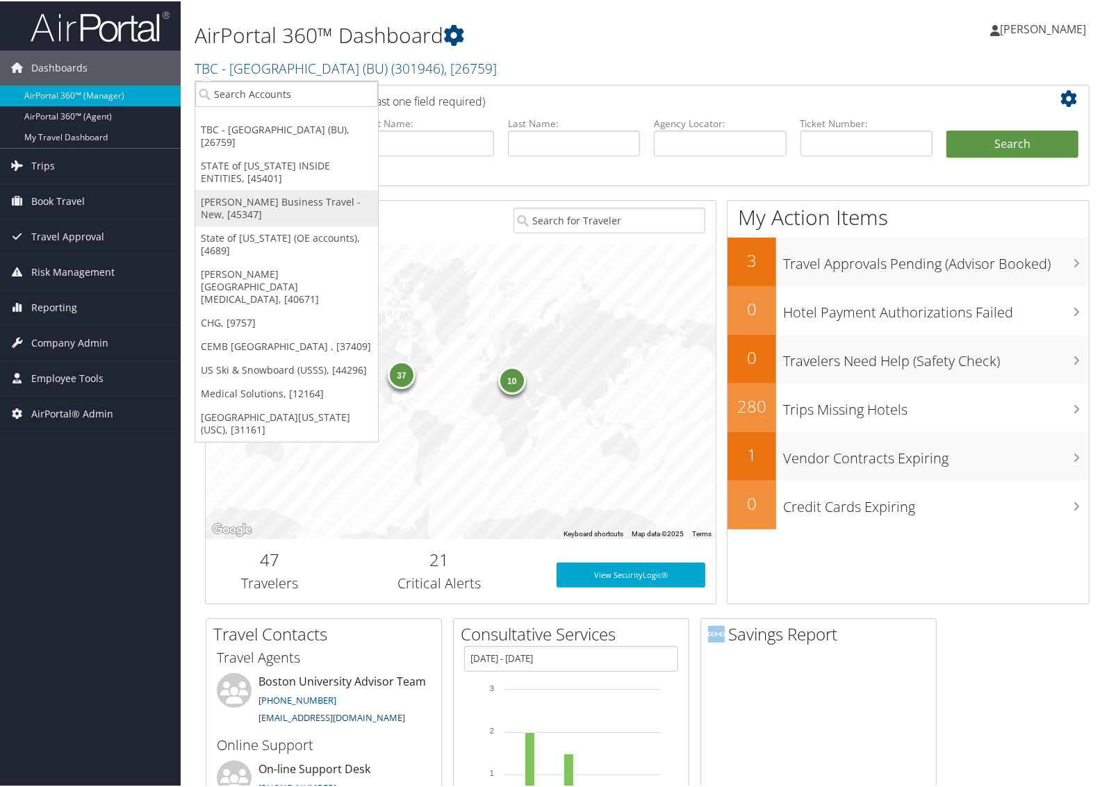
click at [221, 189] on link "[PERSON_NAME] Business Travel - New, [45347]" at bounding box center [286, 207] width 183 height 36
